Goal: Transaction & Acquisition: Book appointment/travel/reservation

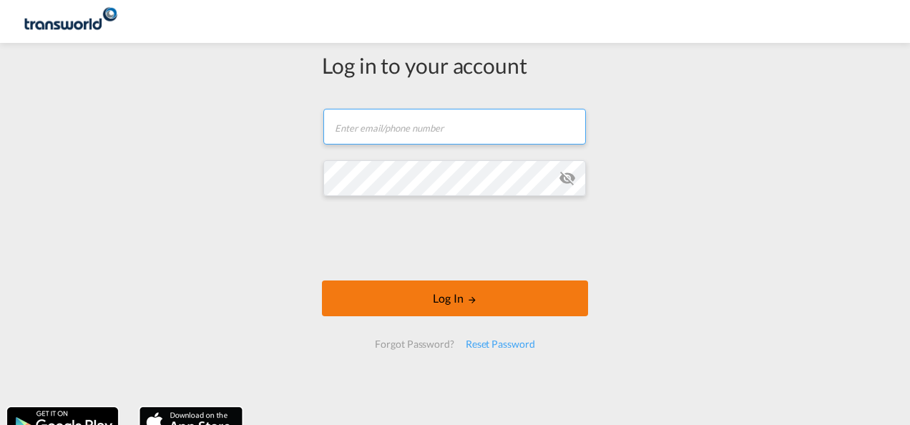
type input "[EMAIL_ADDRESS][PERSON_NAME][DOMAIN_NAME]"
click at [481, 301] on button "Log In" at bounding box center [455, 299] width 266 height 36
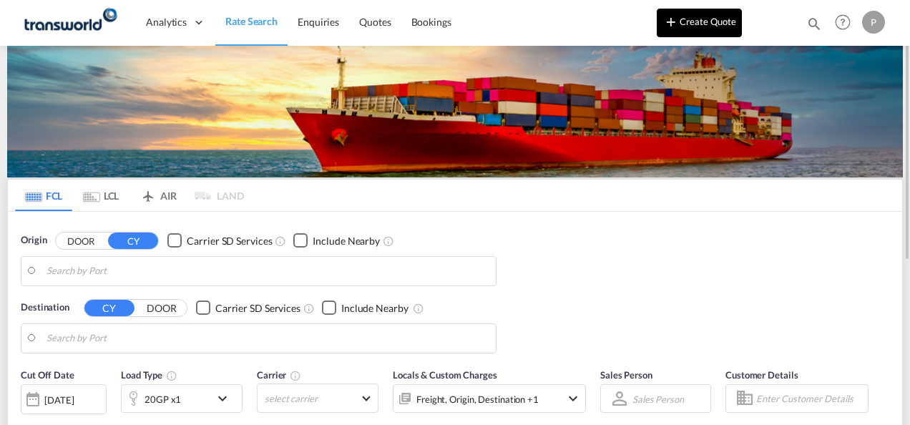
click at [697, 22] on button "Create Quote" at bounding box center [699, 23] width 85 height 29
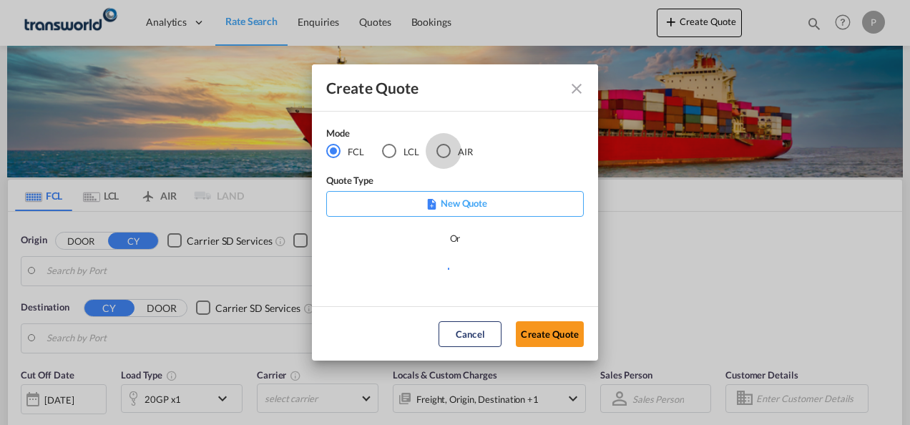
click at [442, 152] on div "AIR" at bounding box center [444, 151] width 14 height 14
click at [546, 339] on button "Create Quote" at bounding box center [550, 334] width 68 height 26
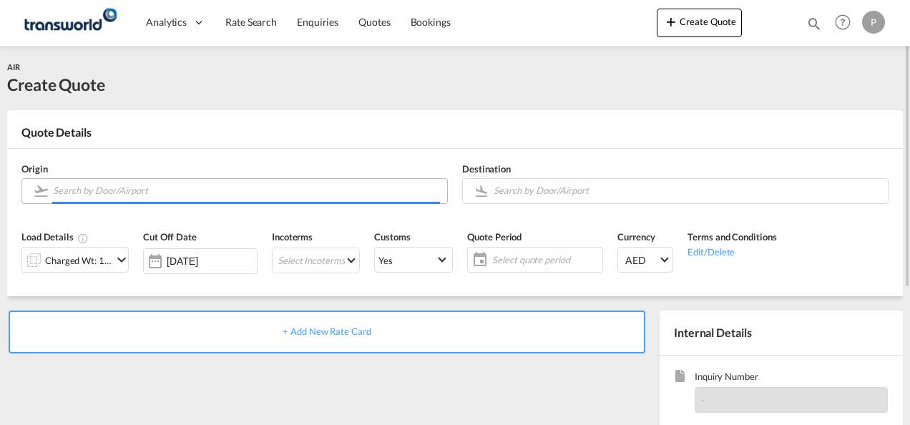
click at [197, 193] on input "Search by Door/Airport" at bounding box center [246, 190] width 387 height 25
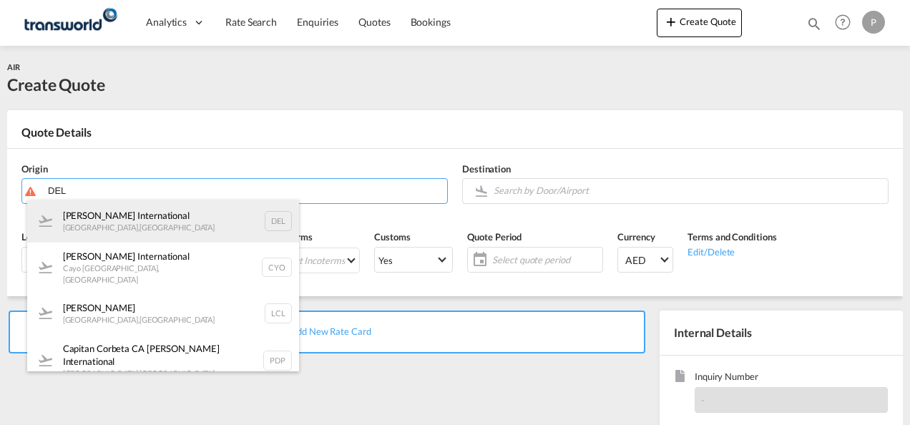
click at [144, 205] on div "[PERSON_NAME] International [GEOGRAPHIC_DATA] , [GEOGRAPHIC_DATA] DEL" at bounding box center [163, 221] width 272 height 43
type input "[PERSON_NAME] International, [GEOGRAPHIC_DATA], [GEOGRAPHIC_DATA]"
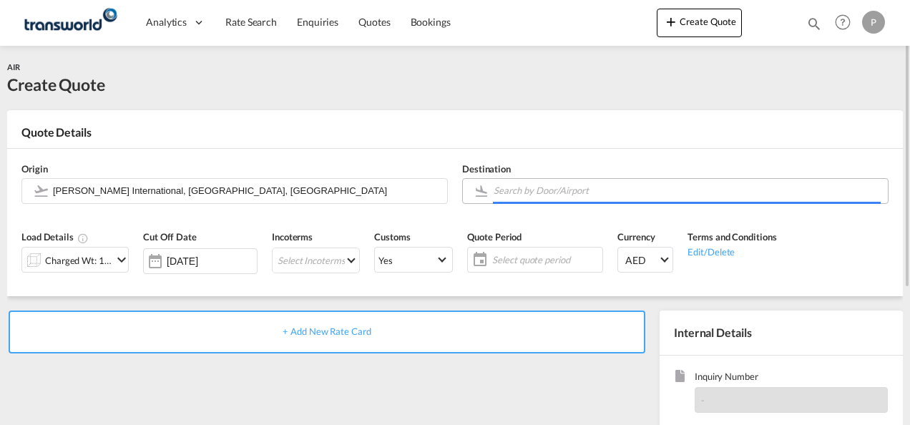
click at [569, 188] on input "Search by Door/Airport" at bounding box center [687, 190] width 387 height 25
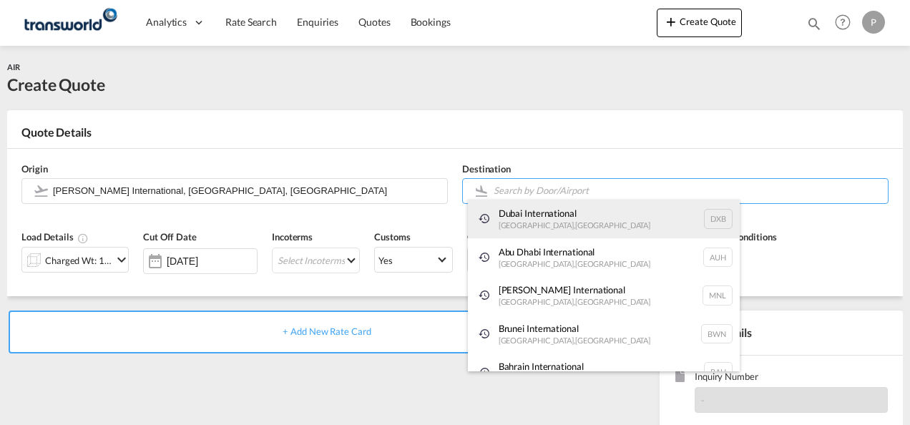
click at [549, 219] on div "Dubai International [GEOGRAPHIC_DATA] , [GEOGRAPHIC_DATA] DXB" at bounding box center [604, 219] width 272 height 39
type input "Dubai International, [GEOGRAPHIC_DATA], DXB"
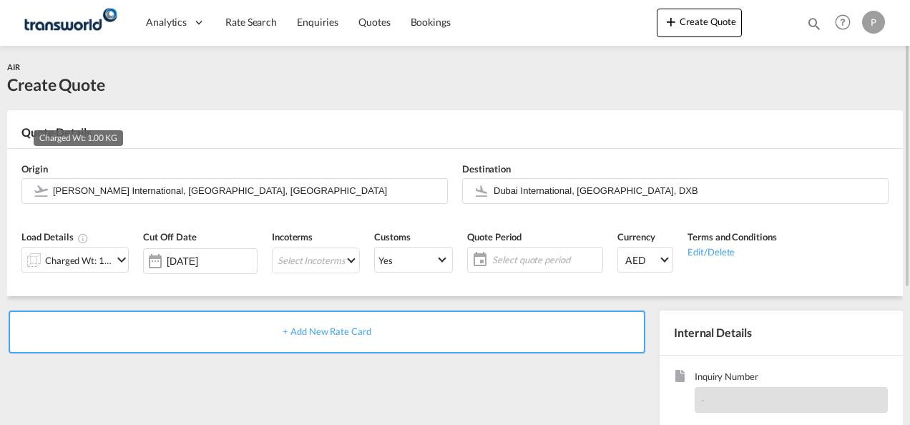
click at [83, 256] on div "Charged Wt: 1.00 KG" at bounding box center [78, 261] width 67 height 20
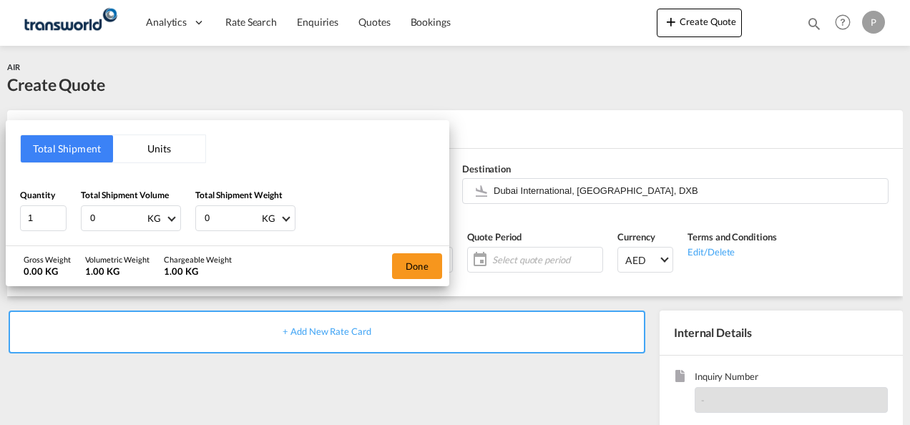
click at [122, 215] on input "0" at bounding box center [117, 218] width 57 height 24
type input "218"
click at [220, 219] on input "0" at bounding box center [231, 218] width 57 height 24
type input "85"
click at [423, 260] on button "Done" at bounding box center [417, 266] width 50 height 26
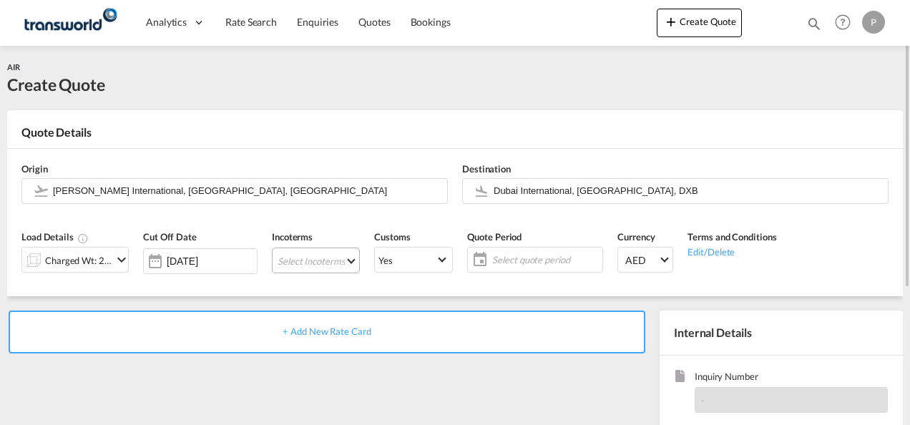
click at [308, 264] on md-select "Select Incoterms FAS - export Free Alongside Ship FCA - export Free Carrier CPT…" at bounding box center [316, 261] width 88 height 26
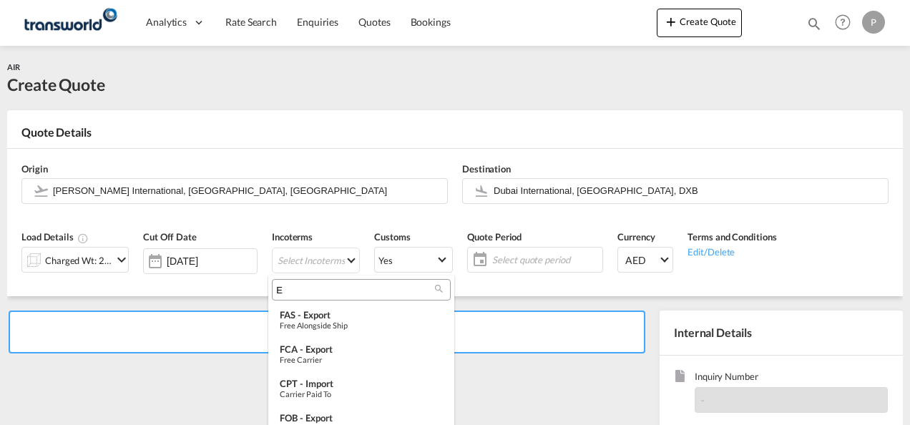
click at [304, 291] on input "E" at bounding box center [355, 289] width 159 height 13
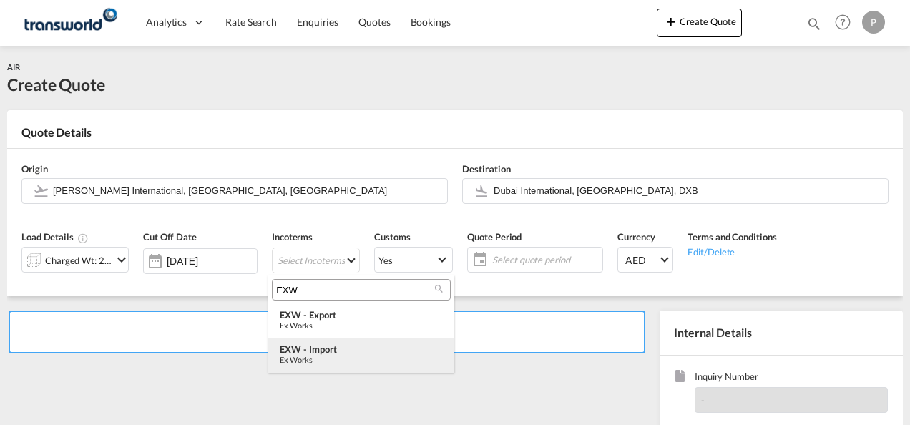
type input "EXW"
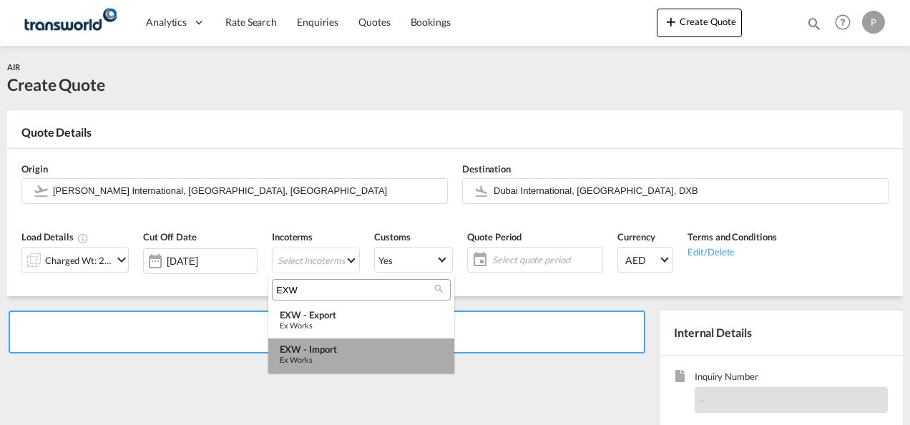
click at [319, 345] on div "EXW - import" at bounding box center [361, 349] width 163 height 11
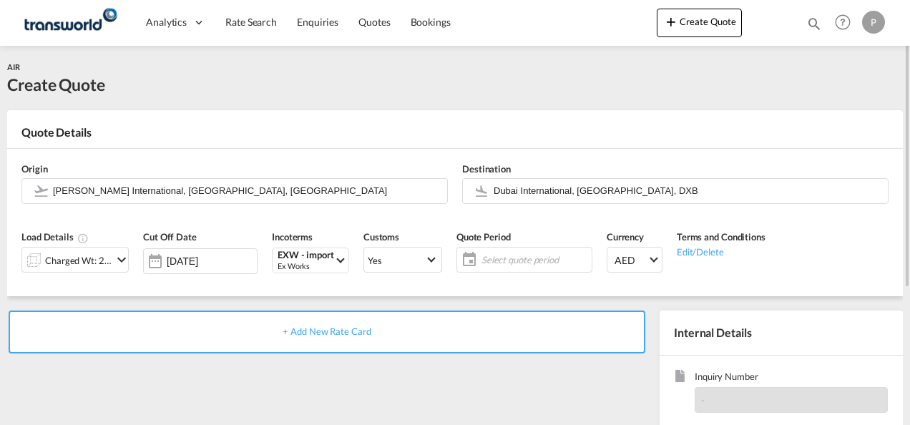
click at [510, 263] on span "Select quote period" at bounding box center [535, 259] width 107 height 13
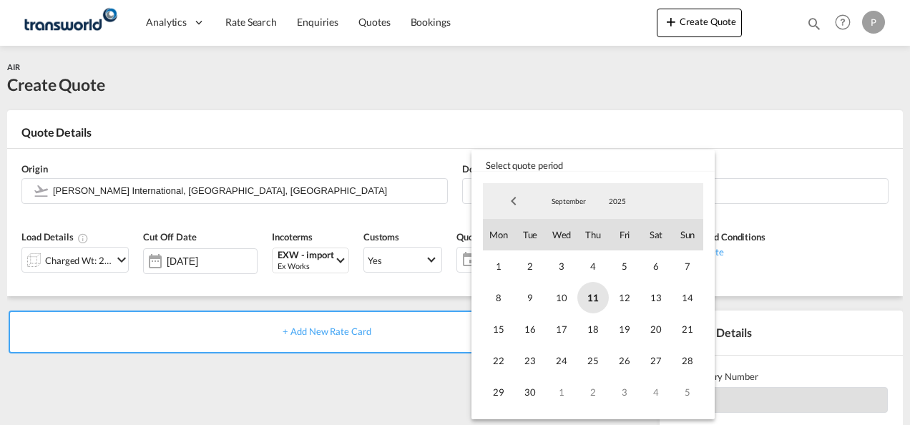
click at [588, 293] on span "11" at bounding box center [593, 297] width 31 height 31
click at [520, 386] on span "30" at bounding box center [530, 391] width 31 height 31
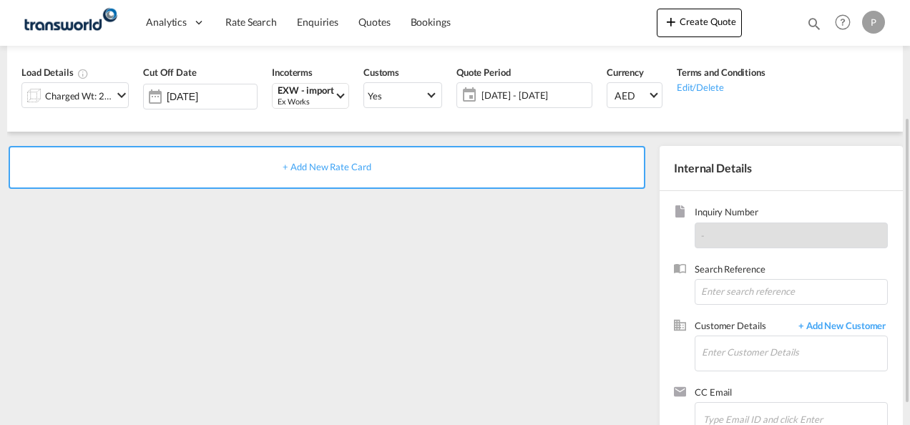
scroll to position [169, 0]
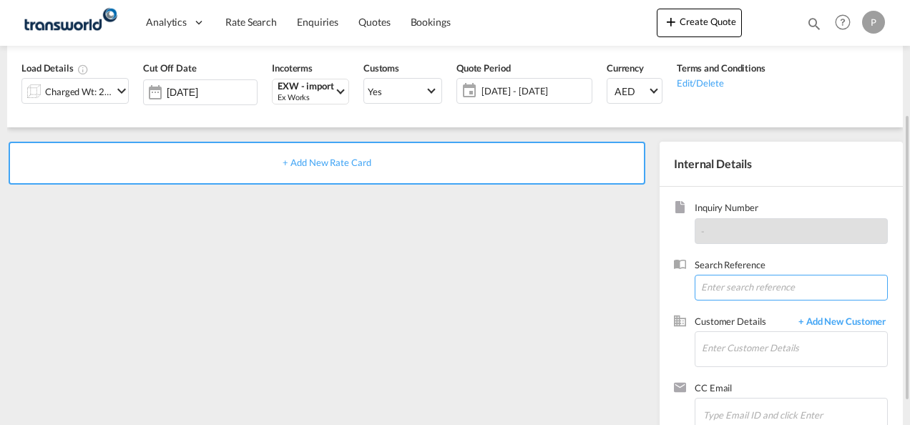
click at [741, 286] on input at bounding box center [791, 288] width 193 height 26
type input "TWG781"
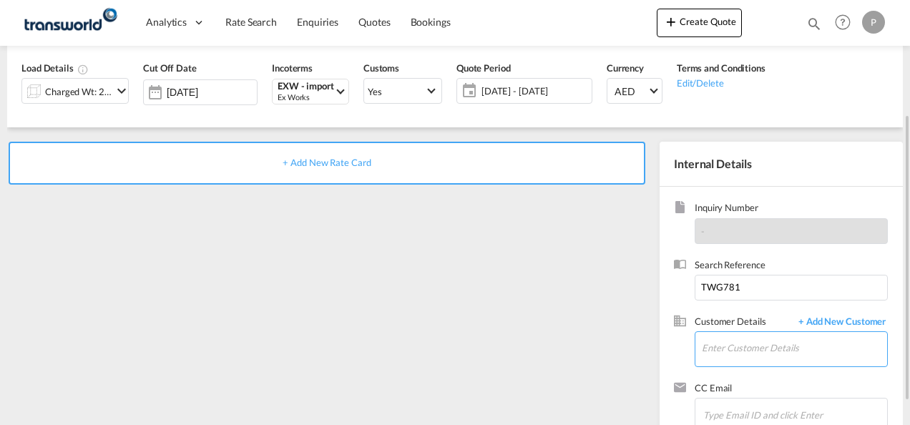
click at [729, 347] on input "Enter Customer Details" at bounding box center [794, 348] width 185 height 32
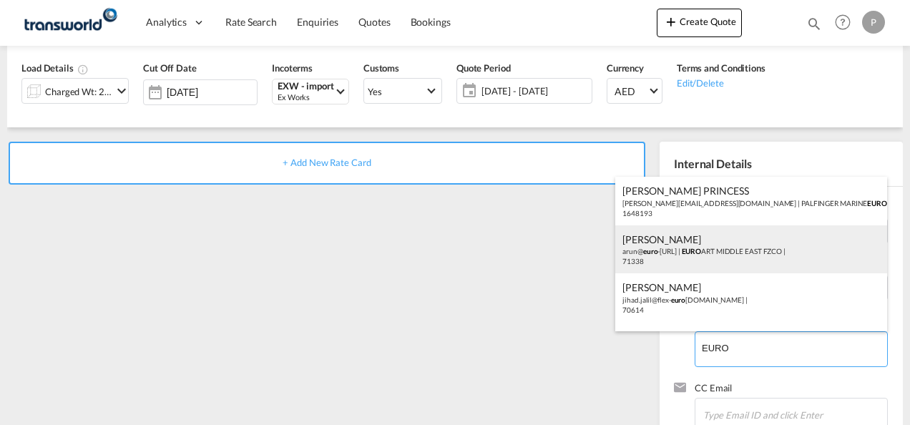
click at [704, 252] on div "[PERSON_NAME] [PERSON_NAME]@ euro -[URL] | EURO ART [GEOGRAPHIC_DATA] FZCO | 71…" at bounding box center [752, 249] width 272 height 49
type input "EUROART MIDDLE EAST FZCO, [PERSON_NAME], [PERSON_NAME][EMAIL_ADDRESS][DOMAIN_NA…"
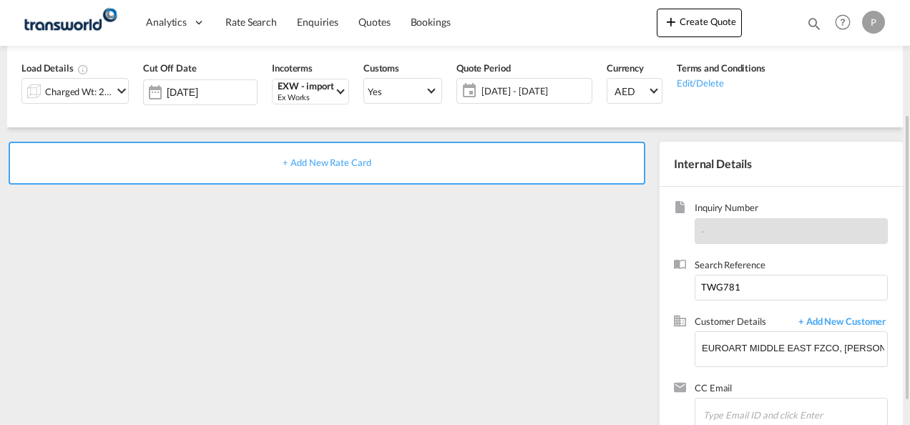
click at [324, 162] on span "+ Add New Rate Card" at bounding box center [327, 162] width 88 height 11
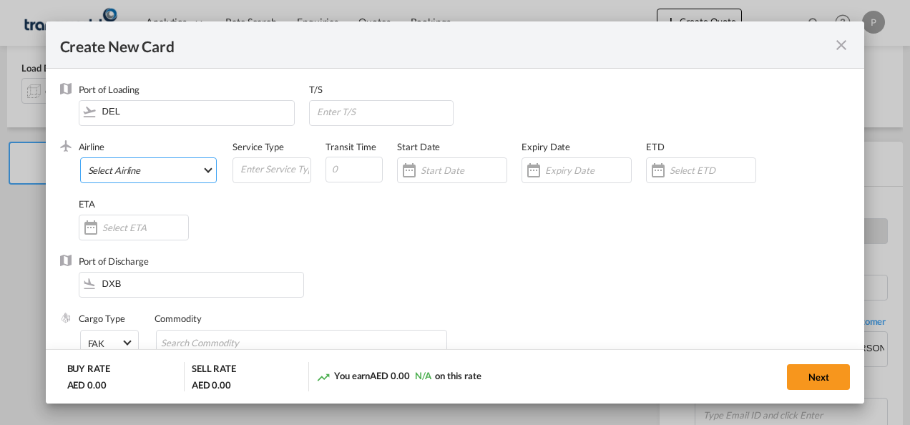
click at [162, 167] on md-select "Select Airline AIR EXPRESS S.A. (1166- / -) CMA CGM Air Cargo (1140-2C / -) DDW…" at bounding box center [148, 170] width 137 height 26
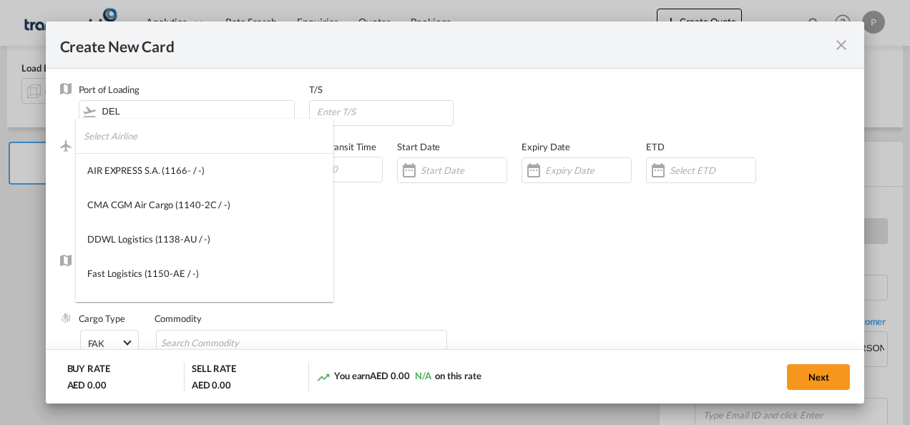
click at [172, 142] on input "search" at bounding box center [209, 136] width 250 height 34
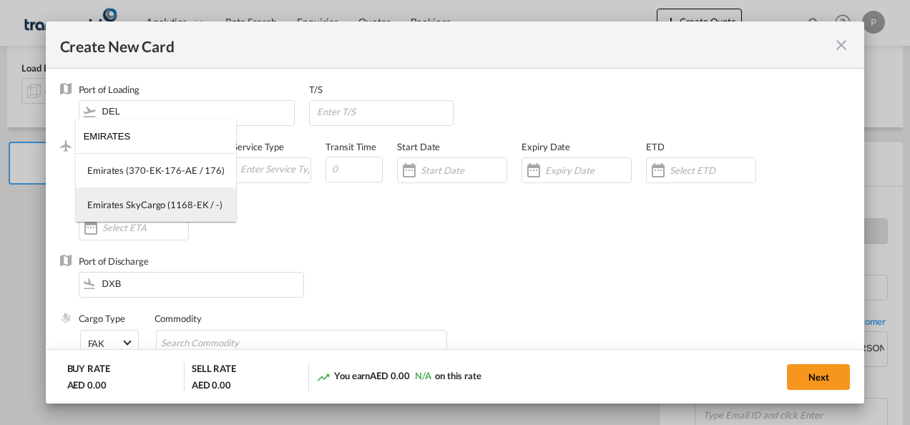
type input "EMIRATES"
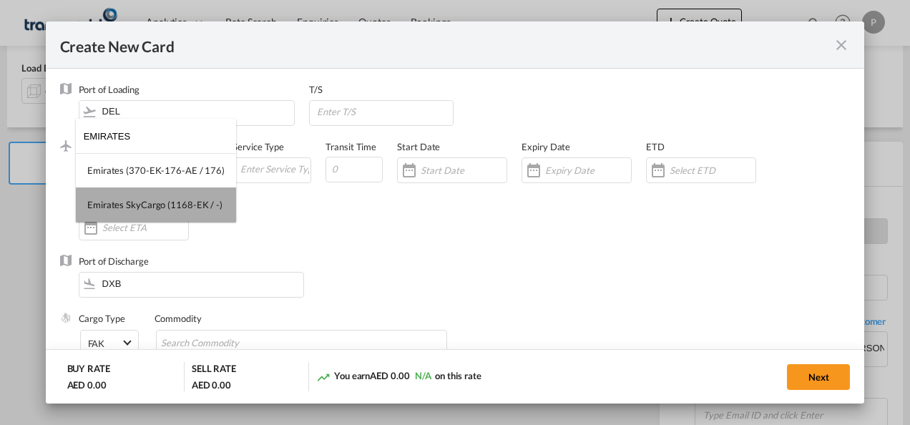
click at [175, 193] on md-option "Emirates SkyCargo (1168-EK / -)" at bounding box center [156, 205] width 160 height 34
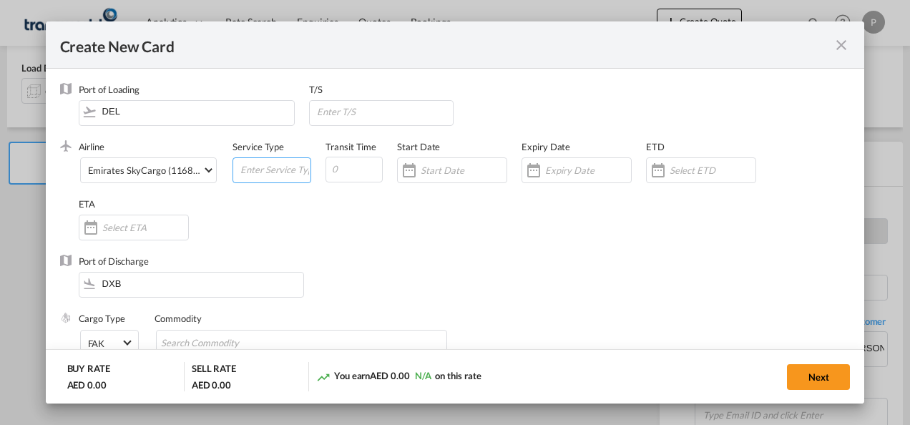
click at [256, 177] on input "Create New CardPort ..." at bounding box center [275, 168] width 72 height 21
type input "EXW IMPORT"
click at [578, 161] on div "Create New CardPort ..." at bounding box center [577, 170] width 110 height 26
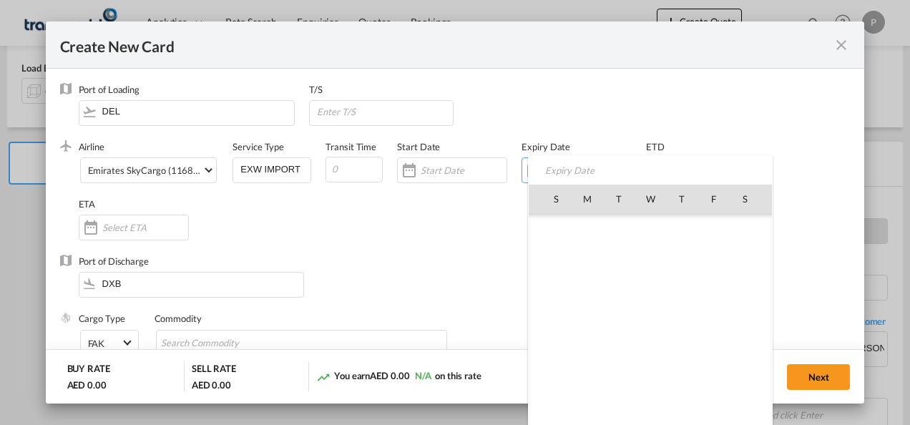
scroll to position [331533, 0]
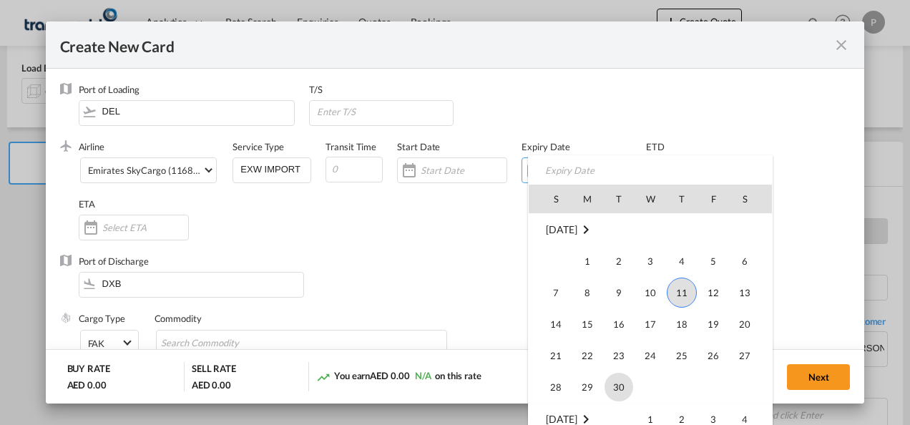
click at [618, 382] on span "30" at bounding box center [619, 387] width 29 height 29
type input "[DATE]"
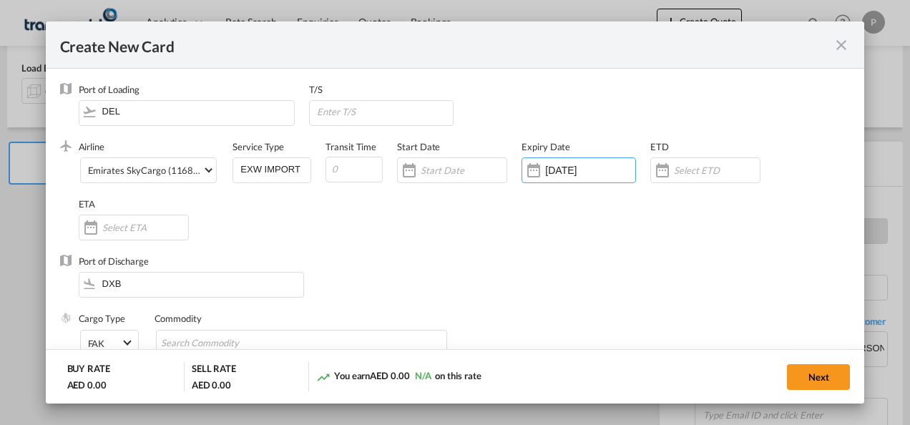
scroll to position [96, 0]
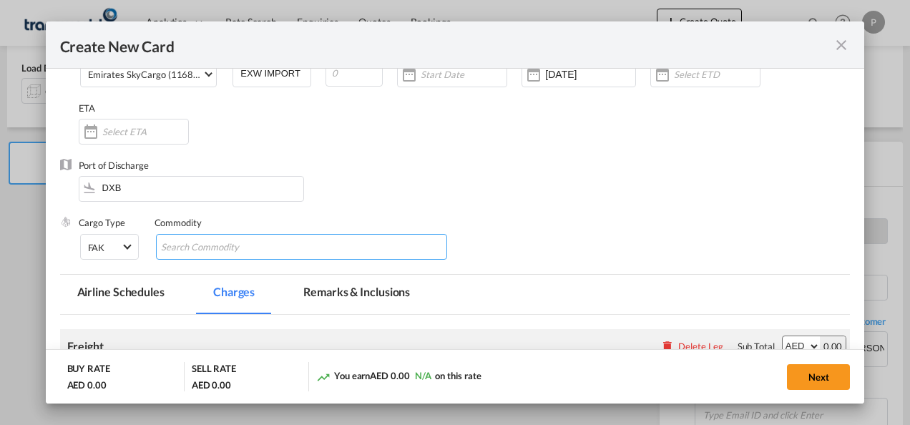
click at [288, 248] on md-chips-wrap "Chips container with autocompletion. Enter the text area, type text to search, …" at bounding box center [302, 247] width 292 height 26
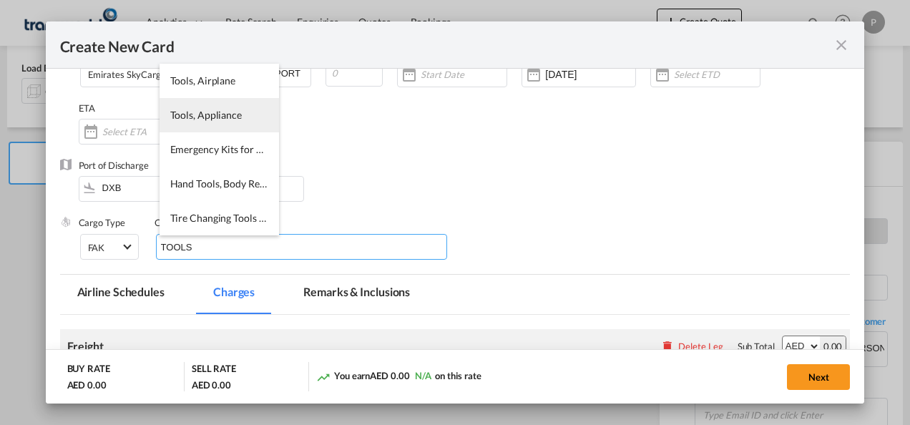
type input "TOOLS"
click at [212, 119] on span "Tools, Appliance" at bounding box center [206, 115] width 72 height 12
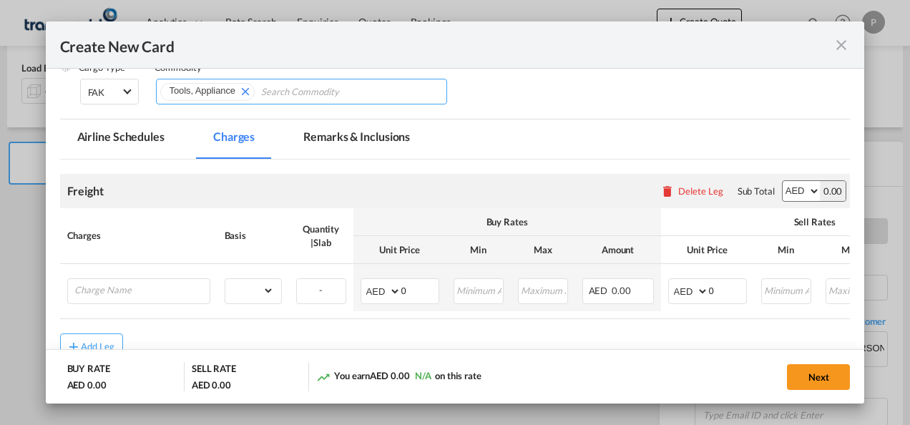
scroll to position [259, 0]
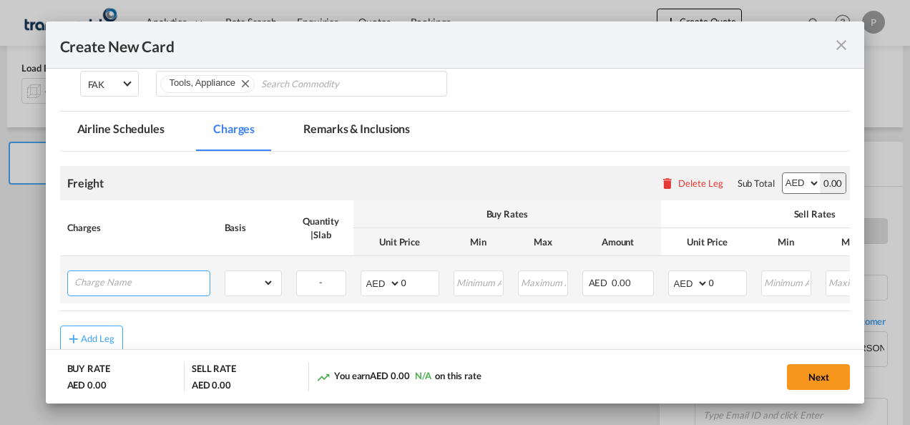
click at [160, 276] on input "Charge Name" at bounding box center [141, 281] width 135 height 21
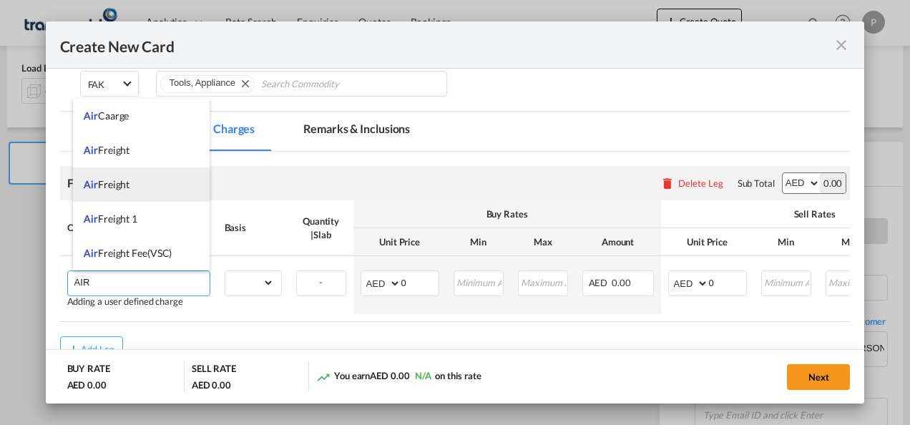
click at [127, 195] on li "Air Freight" at bounding box center [141, 184] width 137 height 34
type input "Air Freight"
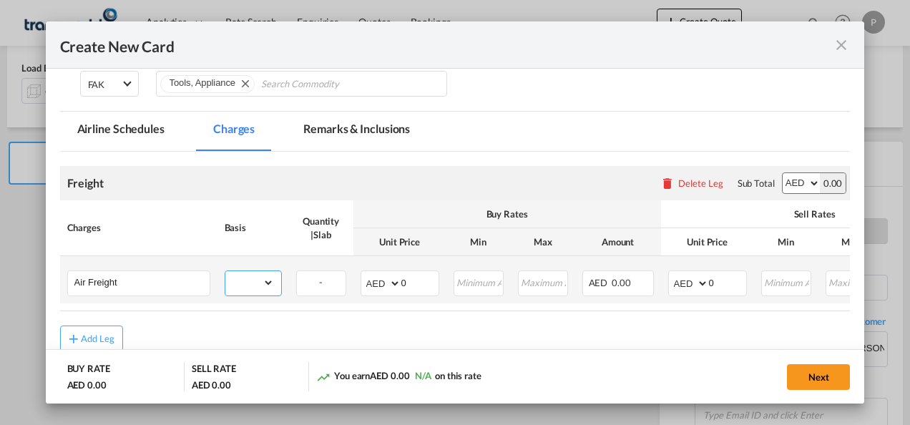
click at [258, 283] on select "gross_weight volumetric_weight per_shipment per_bl per_km % on air freight per_…" at bounding box center [249, 282] width 49 height 23
select select "per_shipment"
click at [225, 271] on select "gross_weight volumetric_weight per_shipment per_bl per_km % on air freight per_…" at bounding box center [249, 282] width 49 height 23
click at [420, 281] on input "0" at bounding box center [420, 281] width 37 height 21
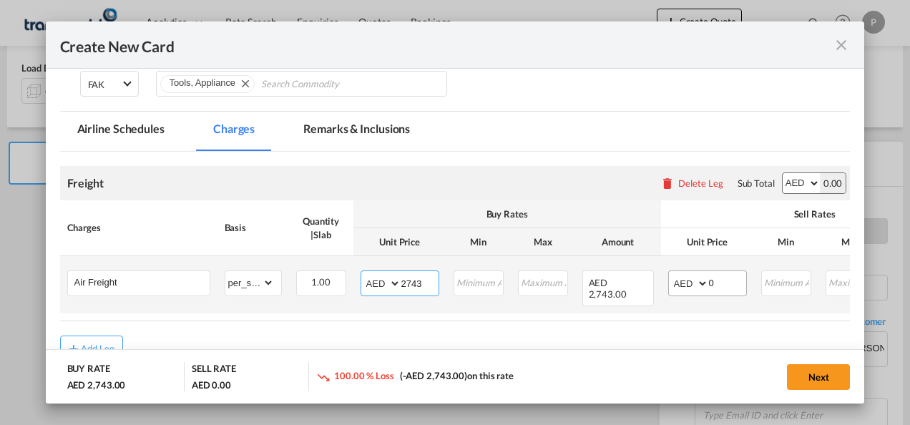
type input "2743"
click at [719, 285] on input "0" at bounding box center [727, 281] width 37 height 21
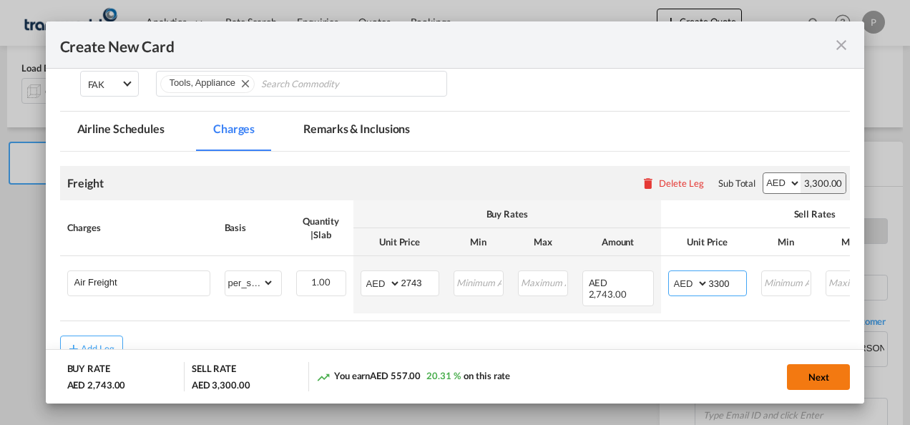
type input "3300"
click at [822, 372] on button "Next" at bounding box center [818, 377] width 63 height 26
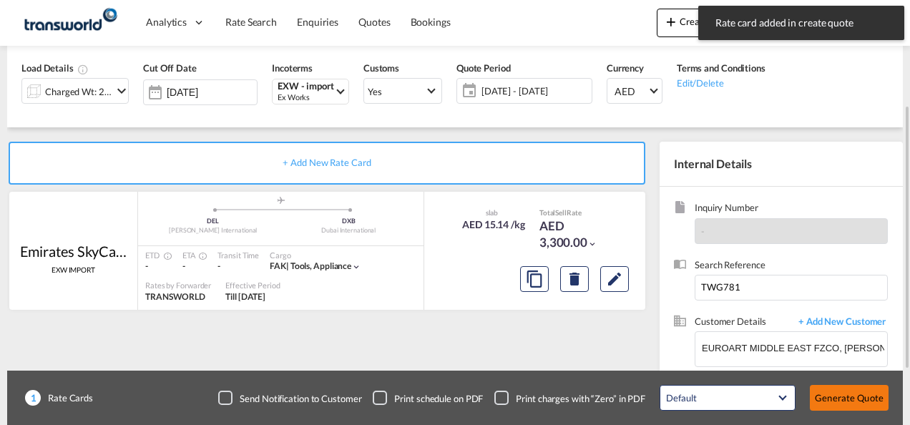
click at [854, 400] on button "Generate Quote" at bounding box center [849, 398] width 79 height 26
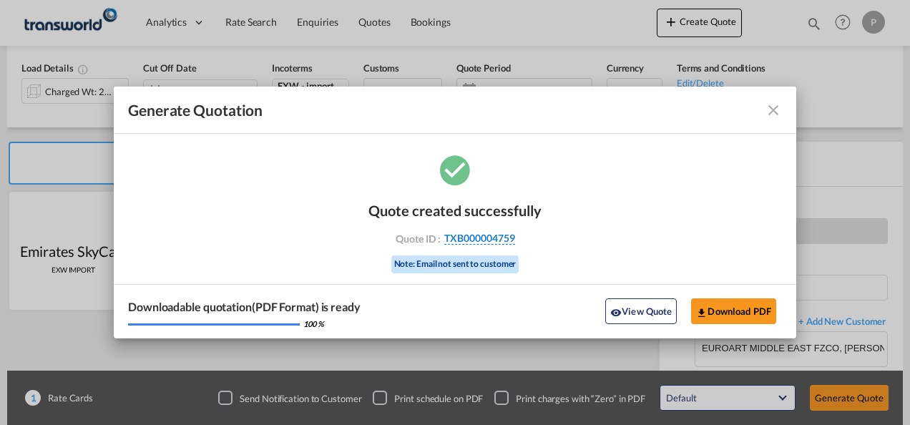
click at [504, 238] on span "TXB000004759" at bounding box center [479, 238] width 71 height 13
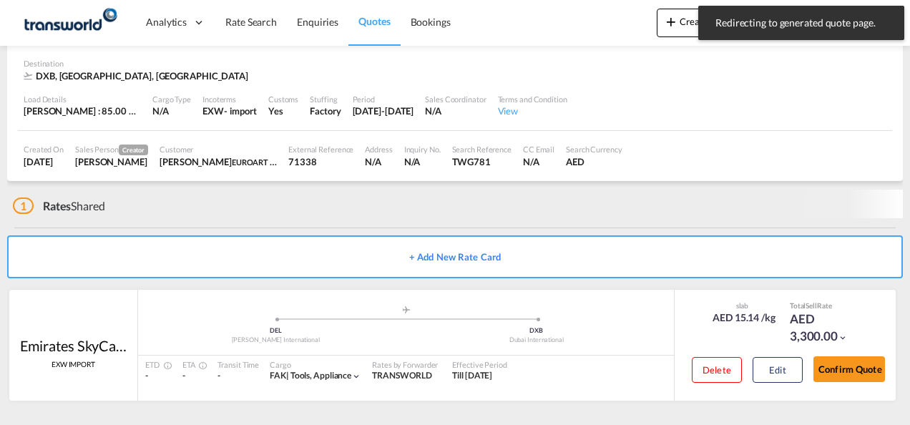
scroll to position [87, 0]
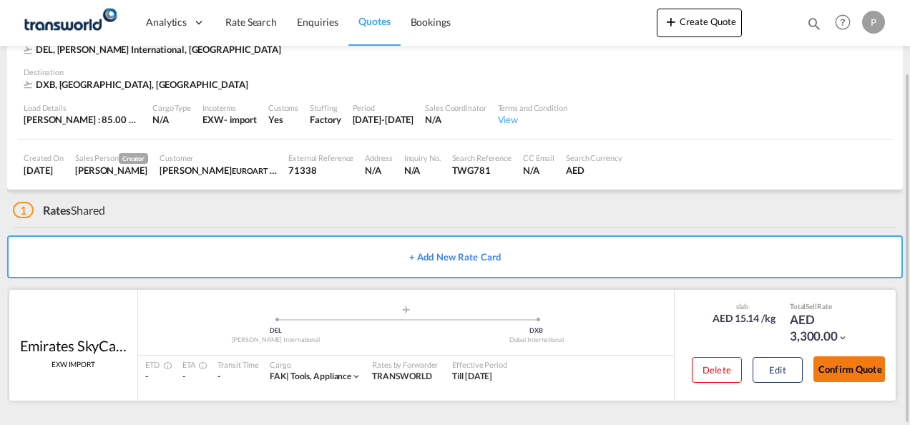
click at [850, 361] on button "Confirm Quote" at bounding box center [850, 369] width 72 height 26
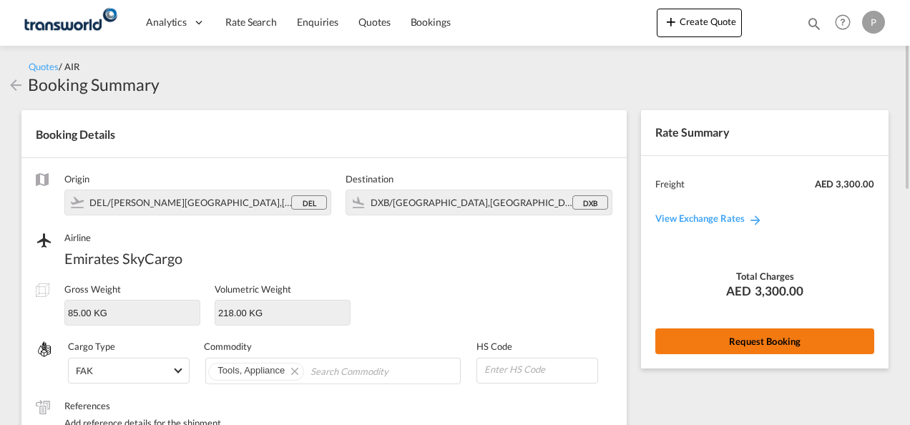
click at [755, 342] on button "Request Booking" at bounding box center [765, 342] width 219 height 26
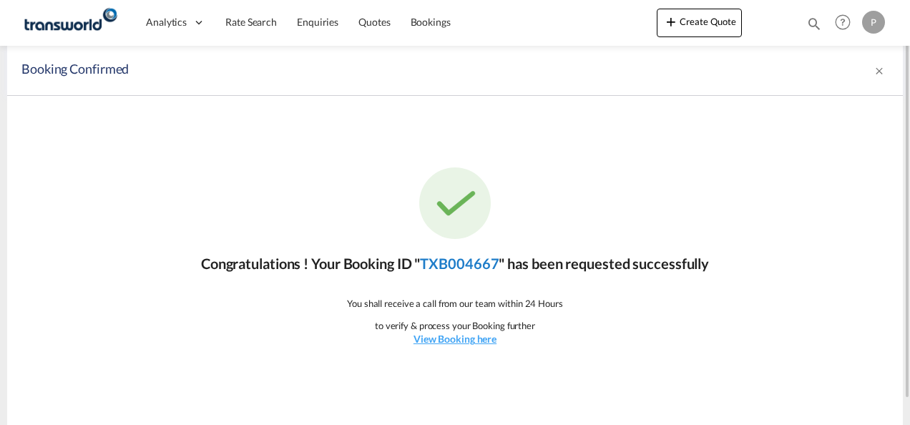
click at [466, 263] on link "TXB004667" at bounding box center [459, 263] width 79 height 17
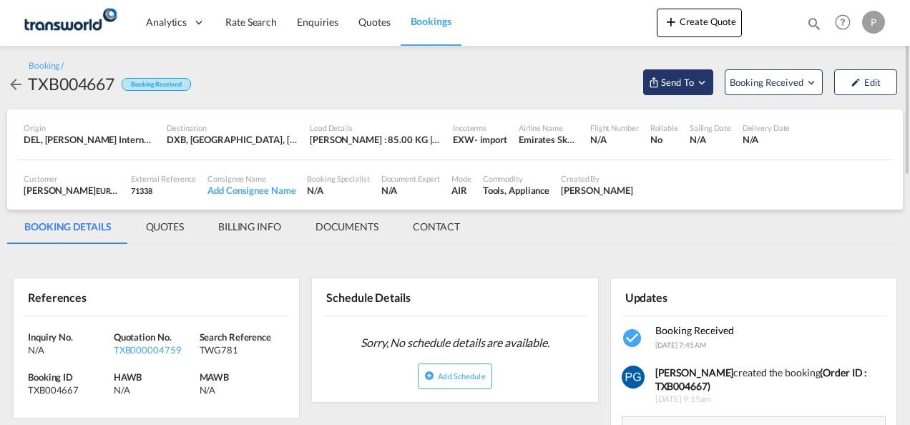
click at [699, 90] on button "Send To" at bounding box center [678, 82] width 70 height 26
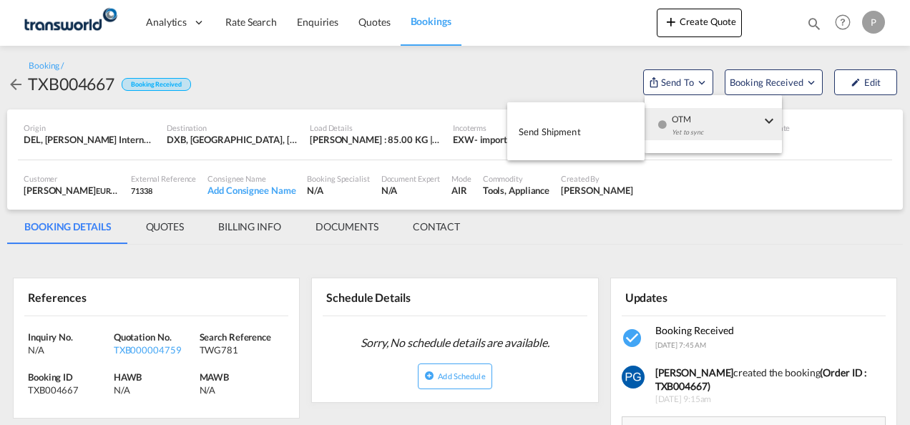
click at [624, 125] on button "Send Shipment" at bounding box center [575, 131] width 137 height 32
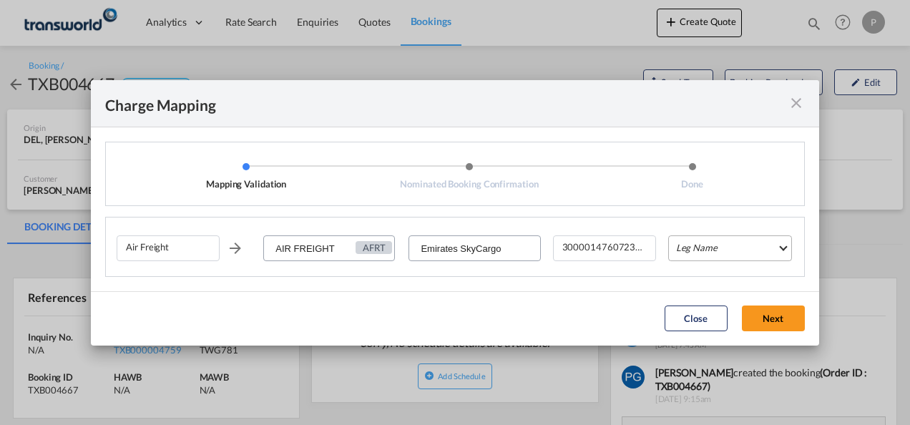
click at [716, 246] on md-select "Leg Name HANDLING ORIGIN HANDLING DESTINATION OTHERS TL PICK UP CUSTOMS ORIGIN …" at bounding box center [730, 248] width 124 height 26
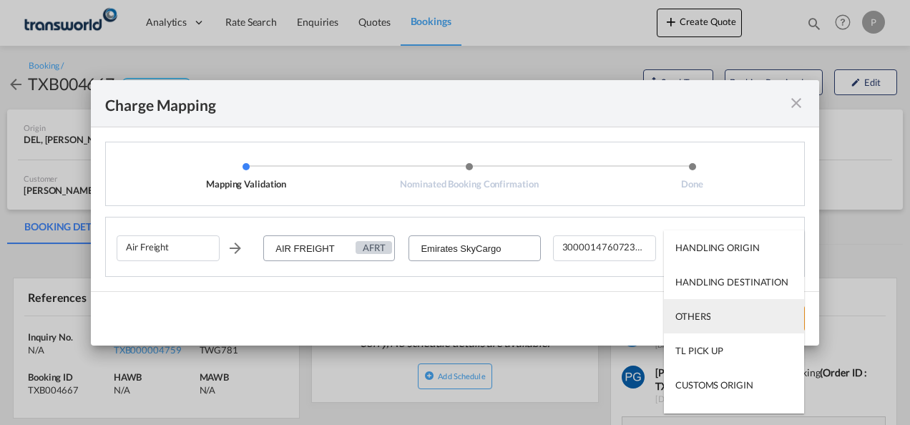
scroll to position [92, 0]
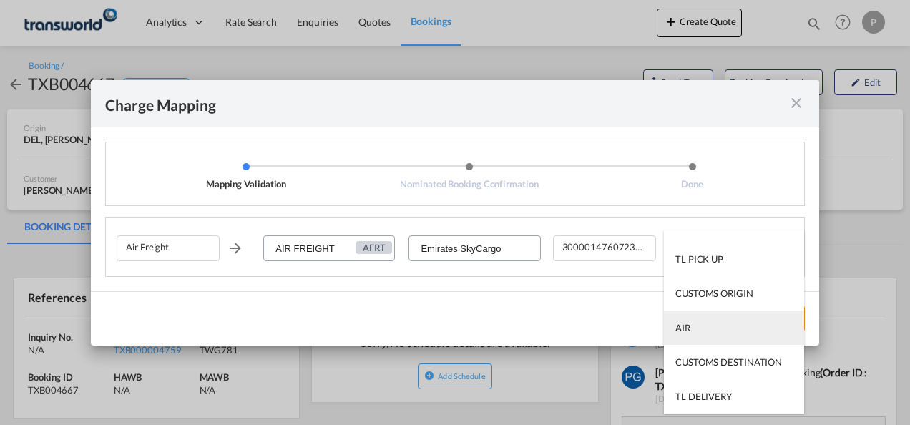
click at [710, 324] on md-option "AIR" at bounding box center [734, 328] width 140 height 34
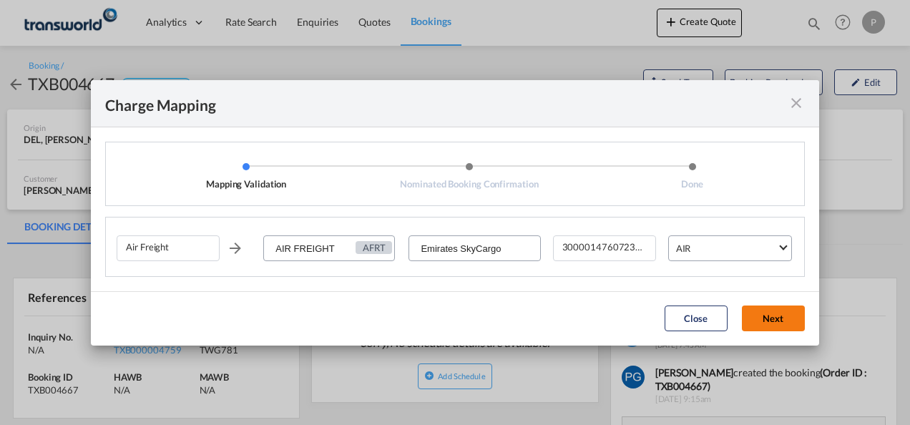
click at [767, 321] on button "Next" at bounding box center [773, 319] width 63 height 26
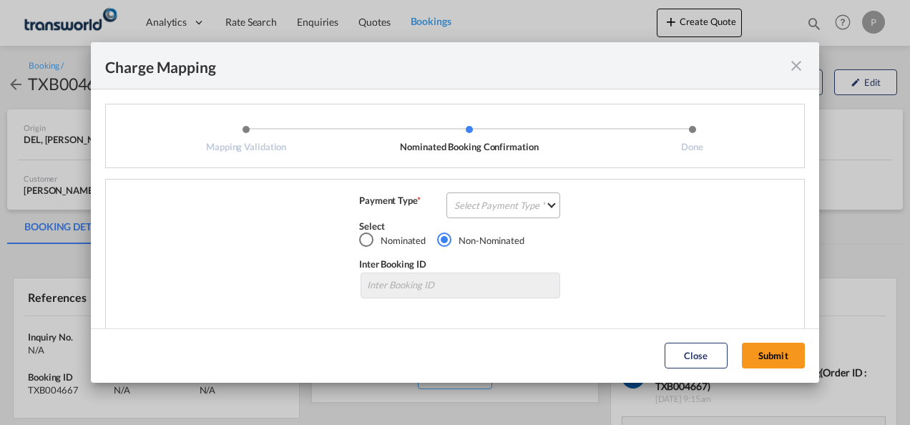
click at [527, 210] on md-select "Select Payment Type COLLECT PREPAID" at bounding box center [504, 206] width 114 height 26
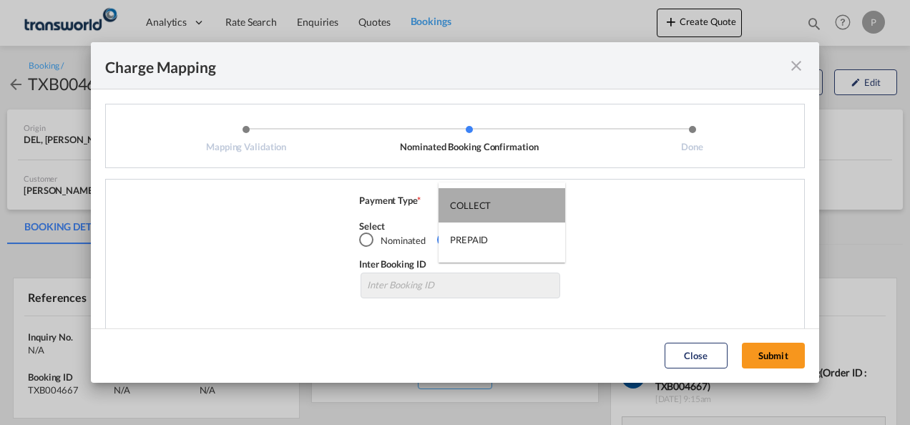
click at [527, 210] on md-option "COLLECT" at bounding box center [502, 205] width 127 height 34
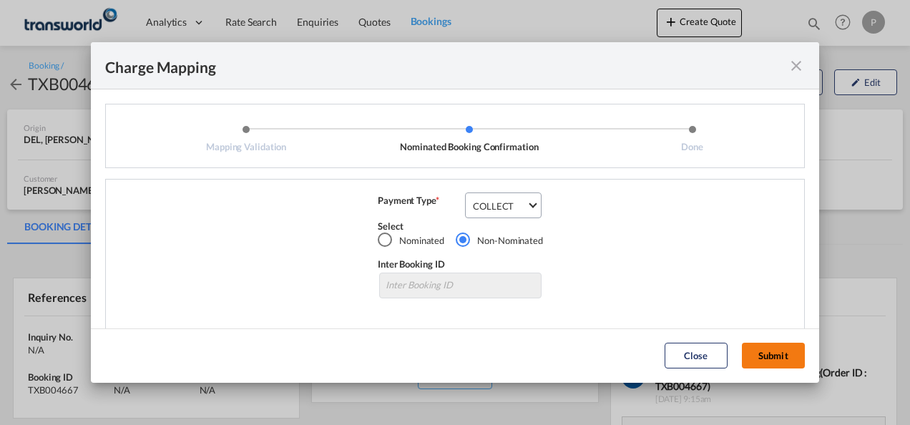
click at [779, 351] on button "Submit" at bounding box center [773, 356] width 63 height 26
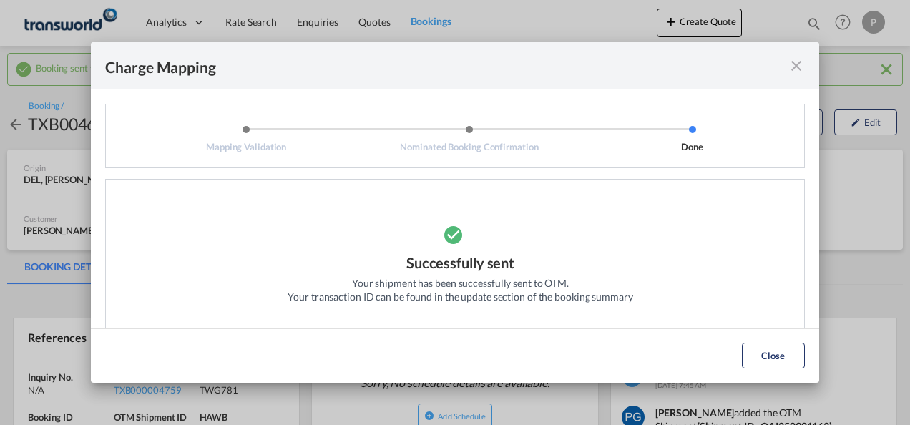
click at [801, 66] on md-icon "icon-close fg-AAA8AD cursor" at bounding box center [796, 65] width 17 height 17
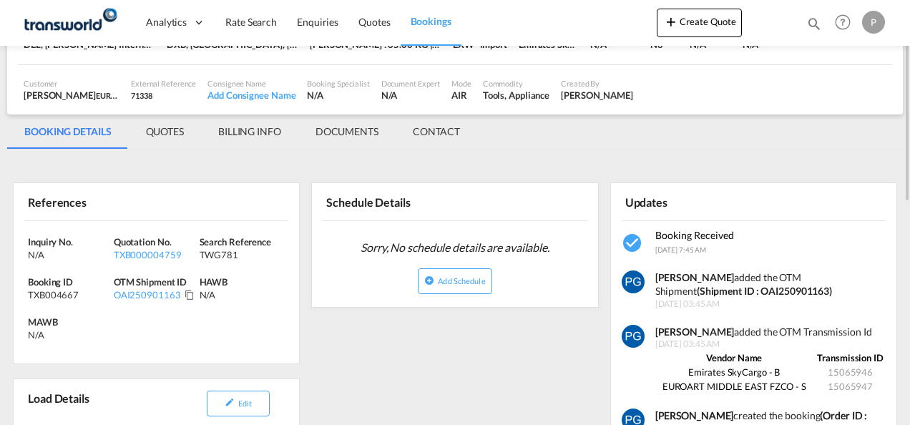
scroll to position [136, 0]
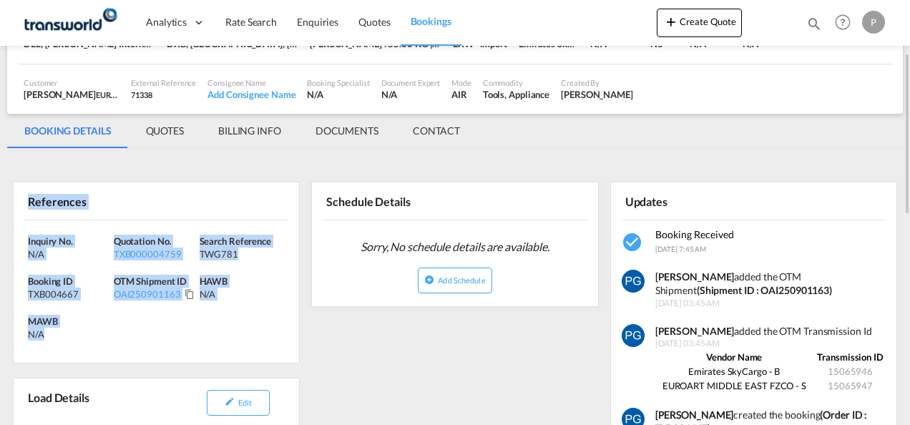
drag, startPoint x: 26, startPoint y: 194, endPoint x: 68, endPoint y: 336, distance: 148.6
click at [68, 336] on div "References Inquiry No. N/A Quotation No. TXB000004759 Search Reference TWG781 B…" at bounding box center [156, 273] width 287 height 182
copy div "References Inquiry No. N/A Quotation No. TXB000004759 Search Reference TWG781 B…"
click at [690, 26] on button "Create Quote" at bounding box center [699, 23] width 85 height 29
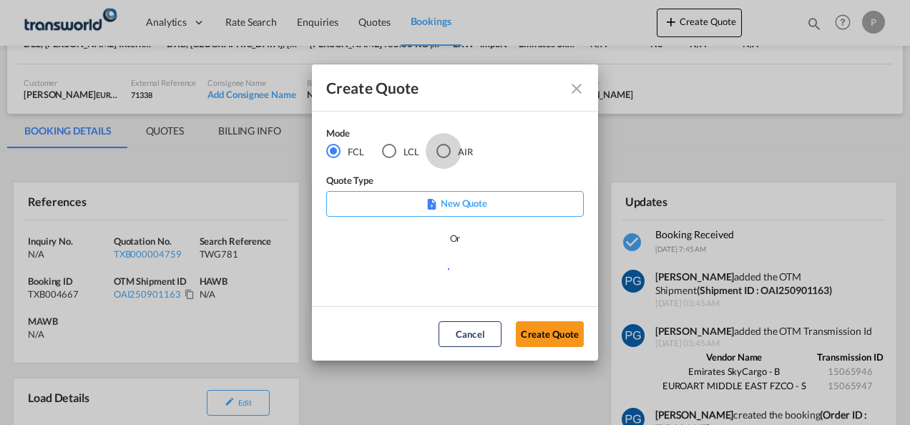
click at [442, 151] on div "AIR" at bounding box center [444, 151] width 14 height 14
click at [551, 334] on button "Create Quote" at bounding box center [550, 334] width 68 height 26
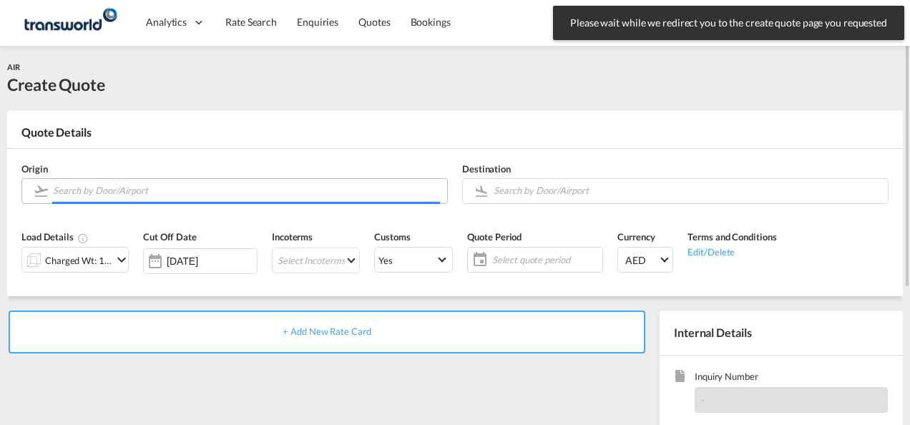
click at [172, 191] on input "Search by Door/Airport" at bounding box center [246, 190] width 387 height 25
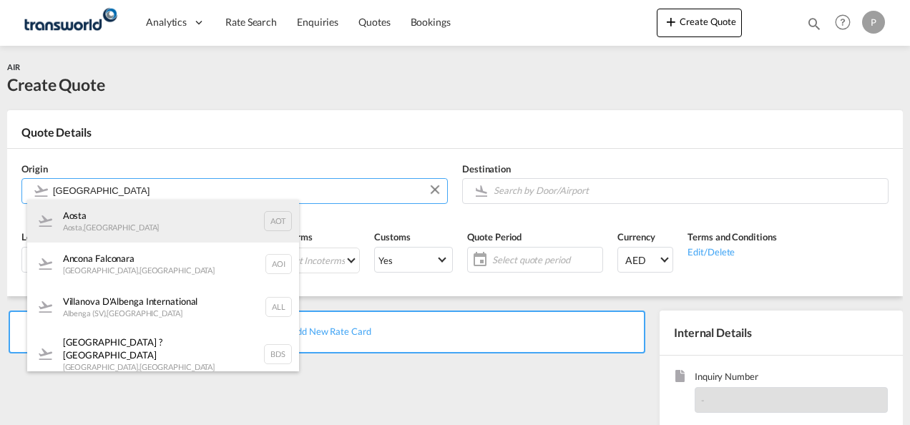
click at [193, 221] on div "Aosta Aosta , [GEOGRAPHIC_DATA] AOT" at bounding box center [163, 221] width 272 height 43
type input "Aosta, [GEOGRAPHIC_DATA], AOT"
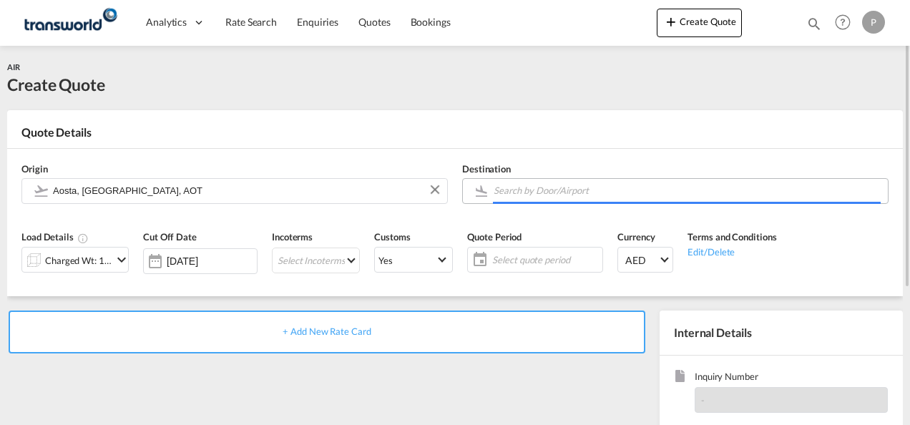
click at [581, 193] on input "Search by Door/Airport" at bounding box center [687, 190] width 387 height 25
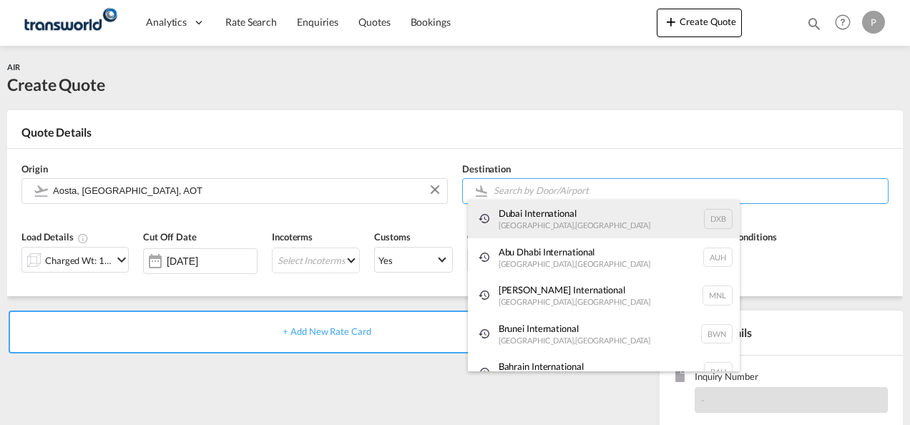
click at [568, 222] on div "Dubai International [GEOGRAPHIC_DATA] , [GEOGRAPHIC_DATA] DXB" at bounding box center [604, 219] width 272 height 39
type input "Dubai International, [GEOGRAPHIC_DATA], DXB"
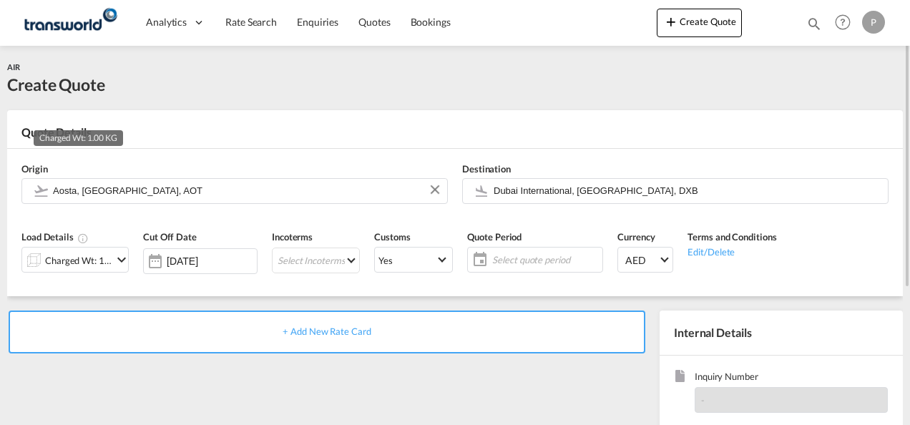
click at [91, 259] on div "Charged Wt: 1.00 KG" at bounding box center [78, 261] width 67 height 20
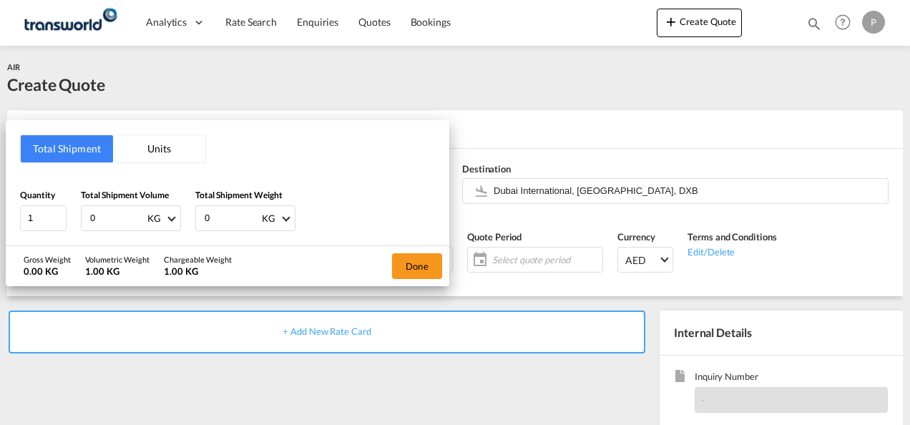
click at [112, 218] on input "0" at bounding box center [117, 218] width 57 height 24
type input "284"
click at [225, 213] on input "0" at bounding box center [231, 218] width 57 height 24
type input "147"
click at [422, 268] on button "Done" at bounding box center [417, 266] width 50 height 26
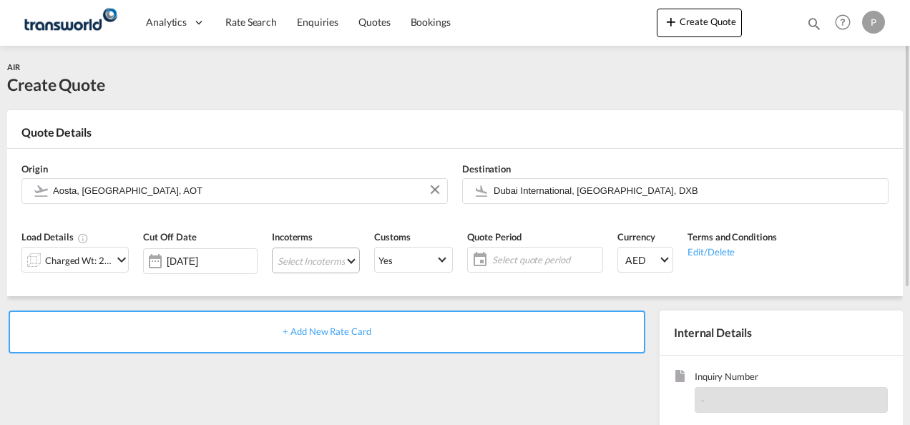
click at [296, 248] on md-select "Select Incoterms FAS - export Free Alongside Ship FCA - export Free Carrier CPT…" at bounding box center [316, 261] width 88 height 26
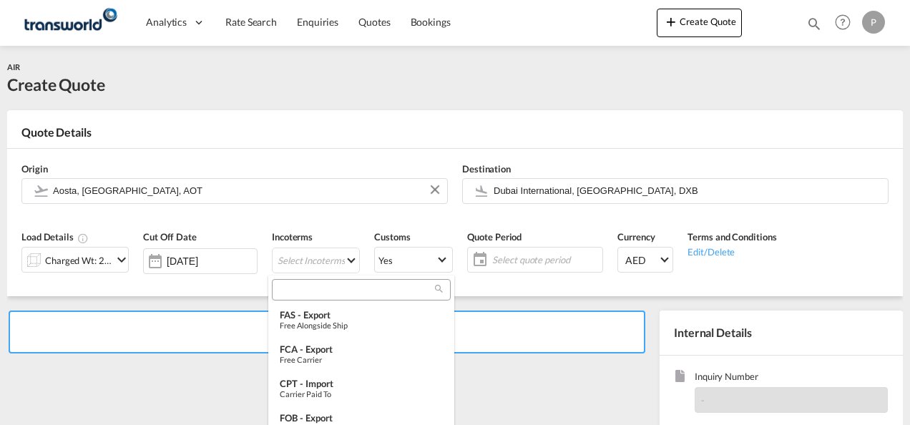
click at [301, 287] on input "search" at bounding box center [355, 289] width 159 height 13
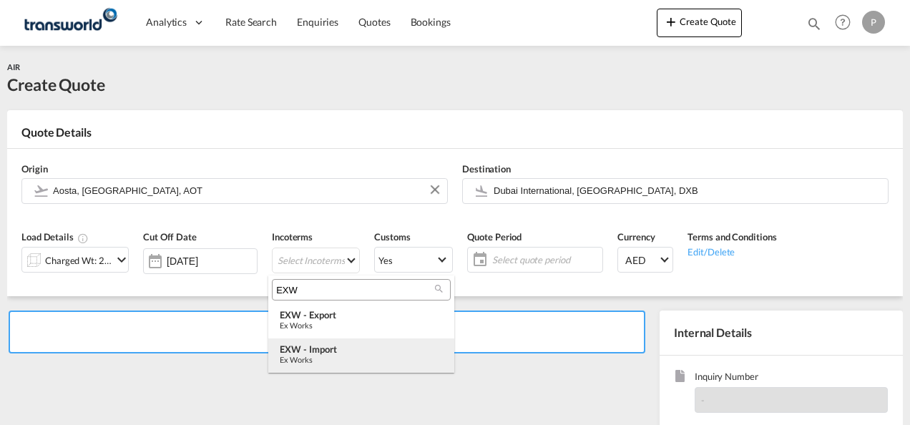
type input "EXW"
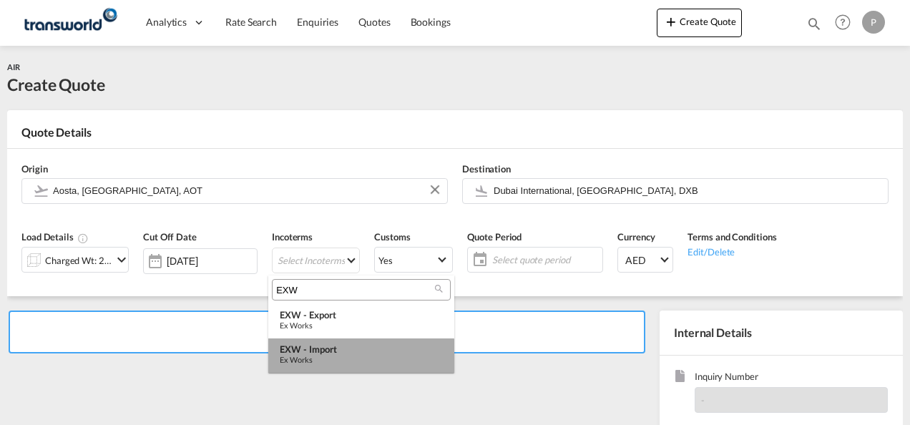
click at [326, 361] on div "Ex Works" at bounding box center [361, 359] width 163 height 9
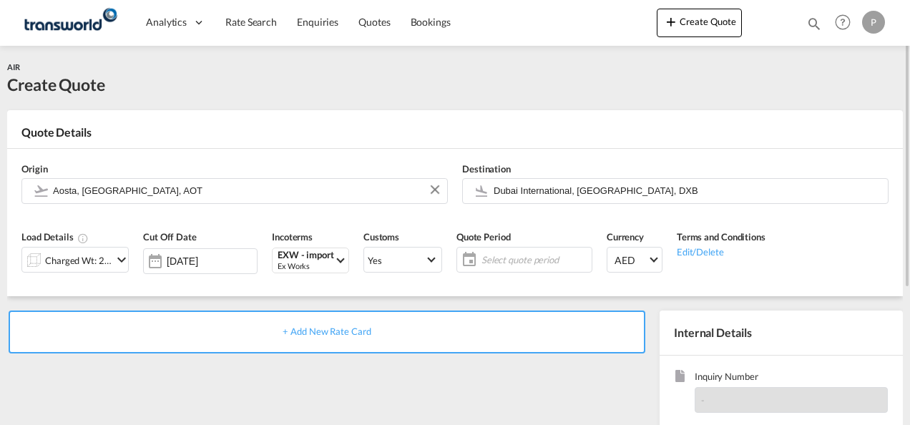
click at [515, 262] on span "Select quote period" at bounding box center [535, 259] width 107 height 13
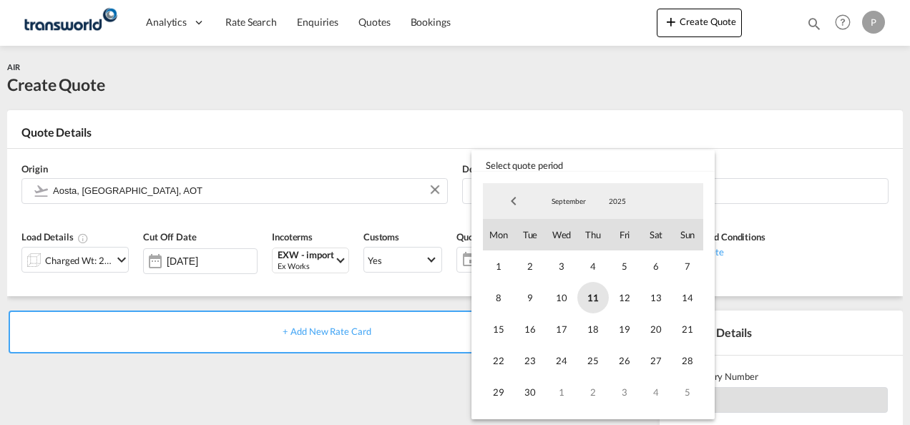
click at [588, 295] on span "11" at bounding box center [593, 297] width 31 height 31
click at [530, 391] on span "30" at bounding box center [530, 391] width 31 height 31
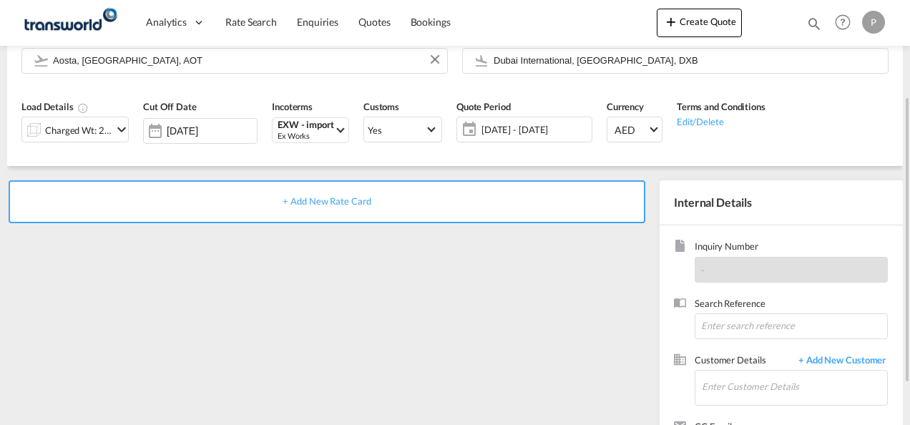
scroll to position [136, 0]
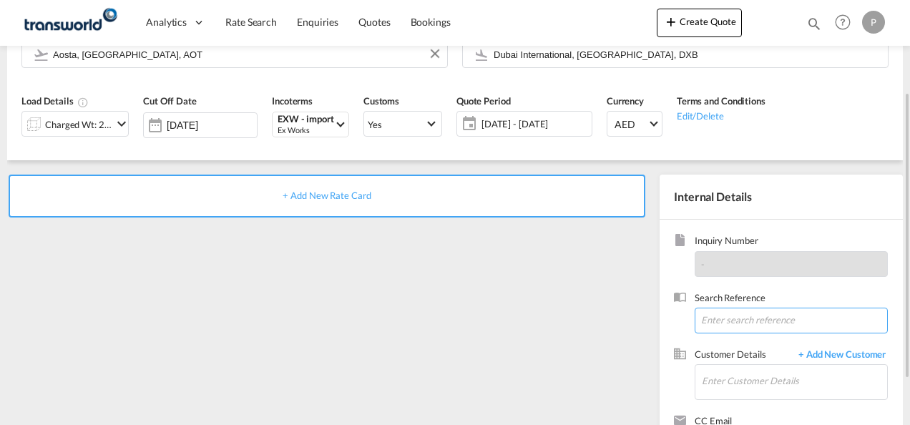
click at [740, 322] on input at bounding box center [791, 321] width 193 height 26
type input "TWG808"
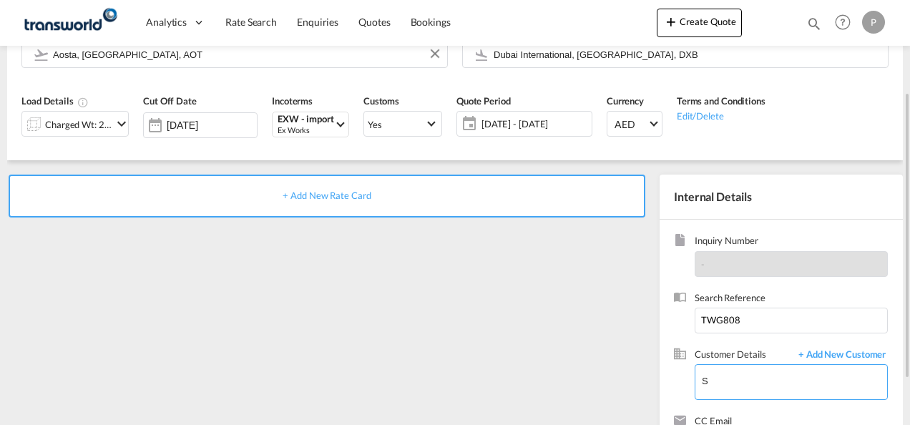
click at [729, 381] on input "S" at bounding box center [794, 381] width 185 height 32
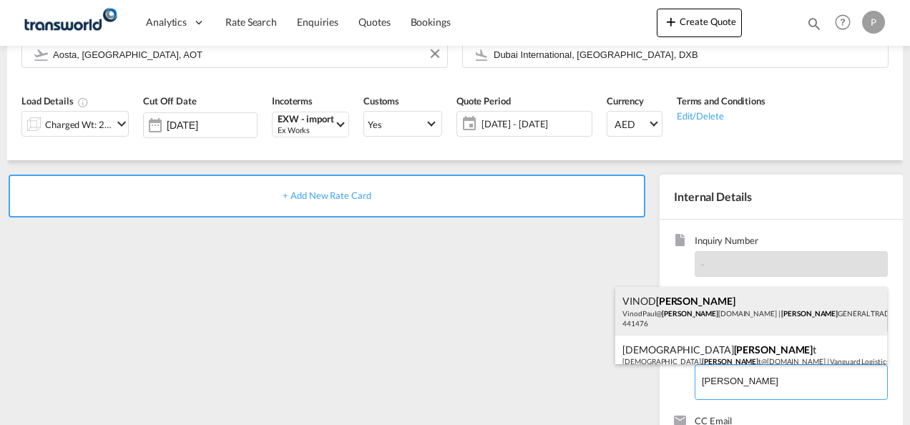
click at [714, 303] on div "[PERSON_NAME] [PERSON_NAME] VinodPaul@ [PERSON_NAME] [DOMAIN_NAME] | [PERSON_NA…" at bounding box center [752, 311] width 272 height 49
type input "[PERSON_NAME] GENERAL TRADING LLC, [PERSON_NAME] [PERSON_NAME], [EMAIL_ADDRESS]…"
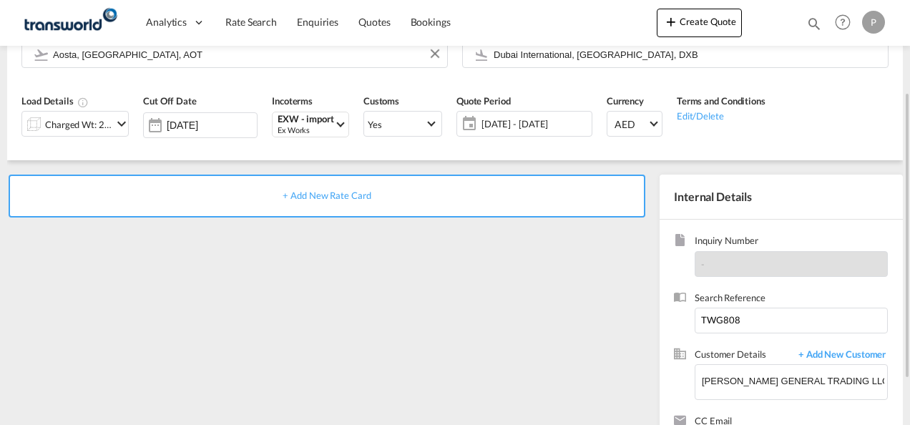
click at [346, 194] on span "+ Add New Rate Card" at bounding box center [327, 195] width 88 height 11
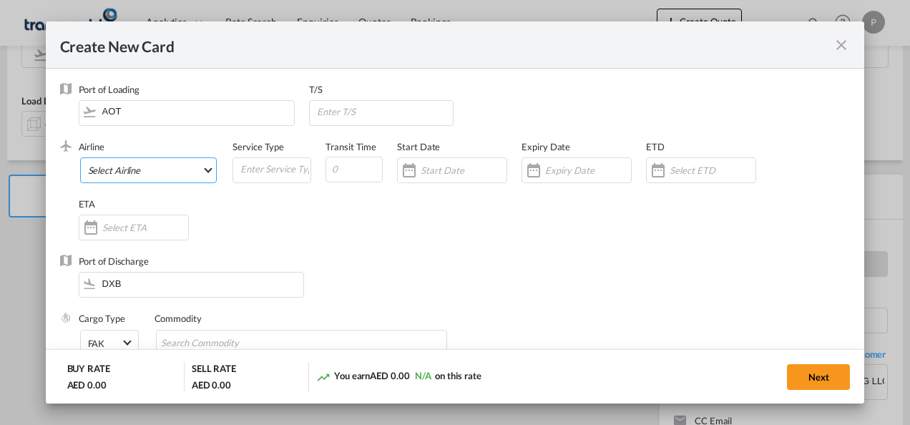
click at [112, 174] on md-select "Select Airline AIR EXPRESS S.A. (1166- / -) CMA CGM Air Cargo (1140-2C / -) DDW…" at bounding box center [148, 170] width 137 height 26
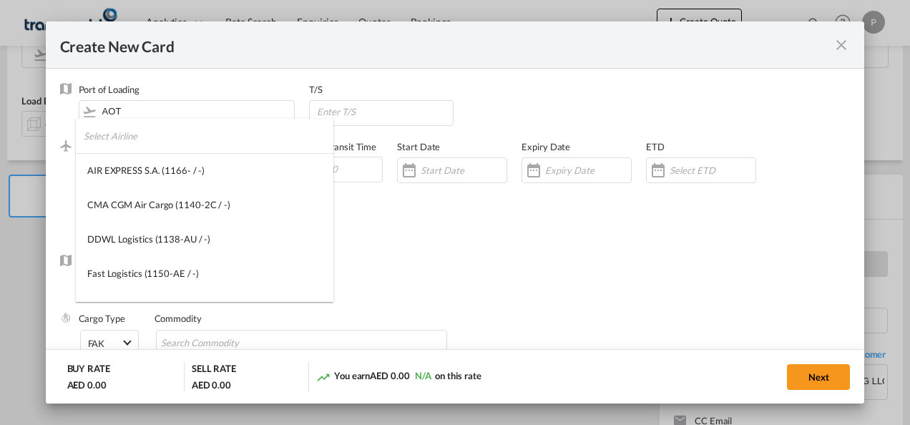
click at [178, 145] on input "search" at bounding box center [209, 136] width 250 height 34
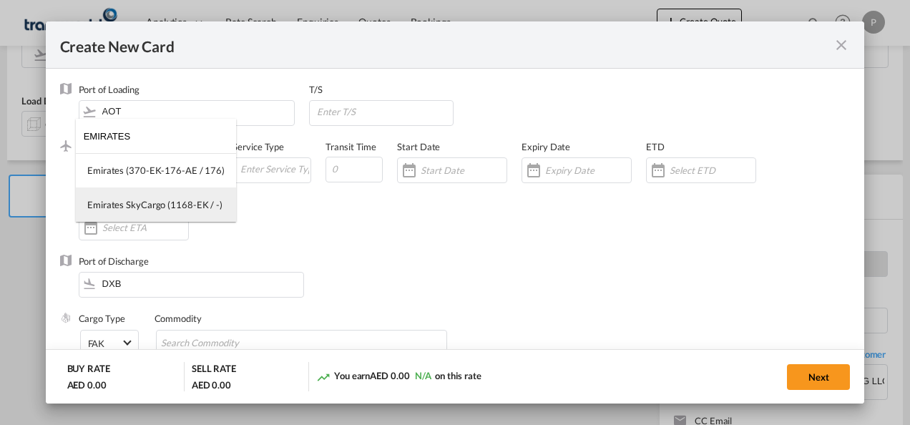
type input "EMIRATES"
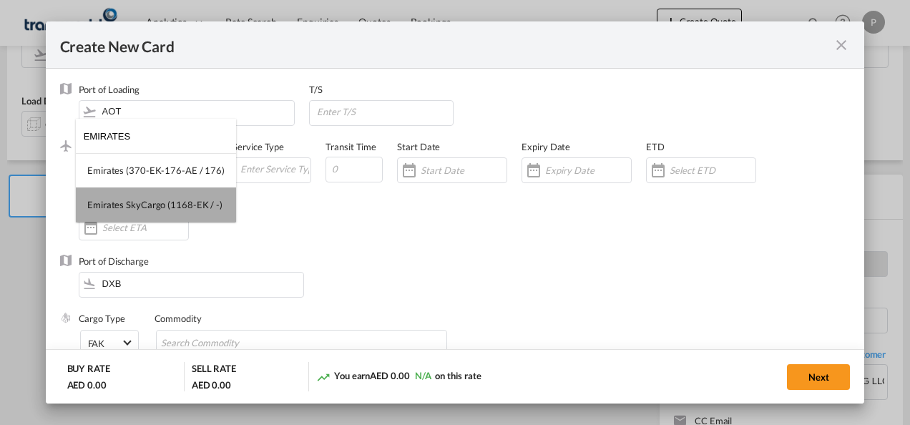
click at [170, 202] on div "Emirates SkyCargo (1168-EK / -)" at bounding box center [154, 204] width 135 height 13
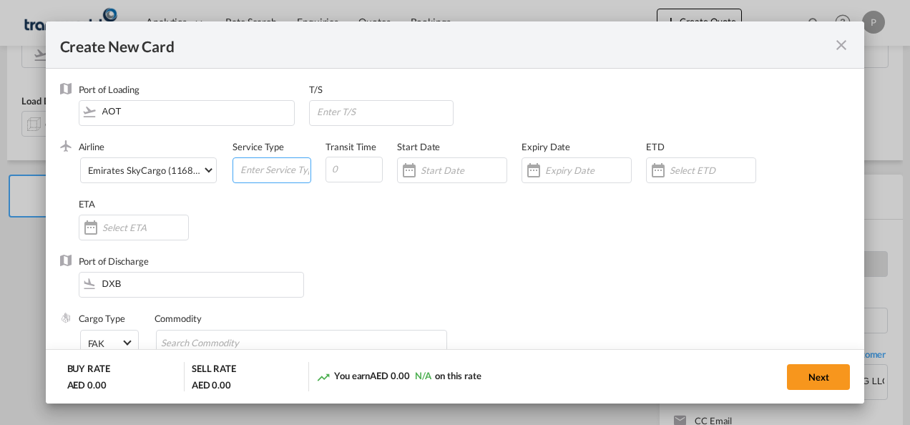
click at [283, 170] on input "Create New Card ..." at bounding box center [275, 168] width 72 height 21
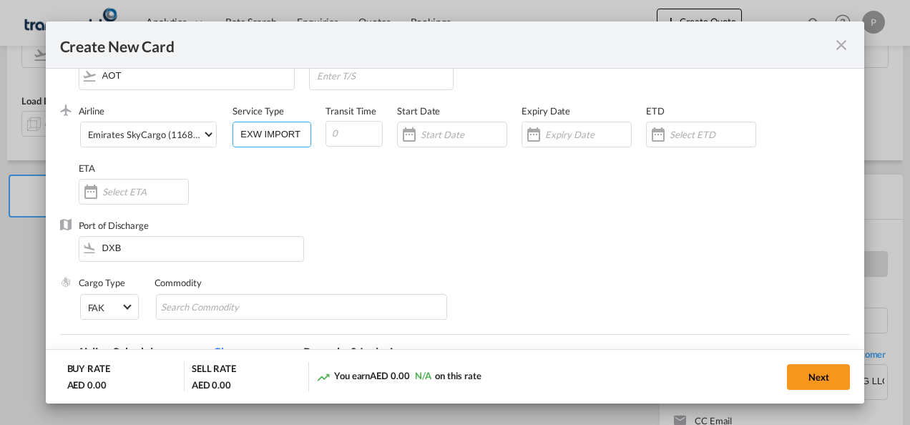
scroll to position [37, 0]
type input "EXW IMPORT"
click at [560, 136] on input "Create New Card ..." at bounding box center [588, 132] width 86 height 11
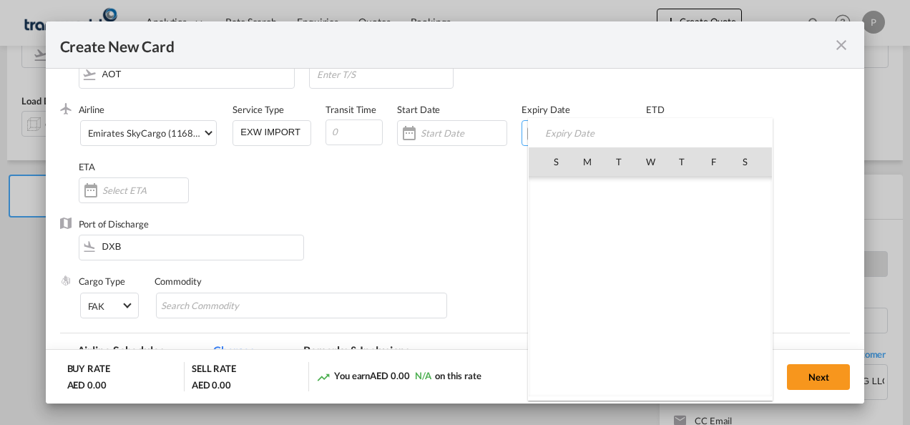
scroll to position [331533, 0]
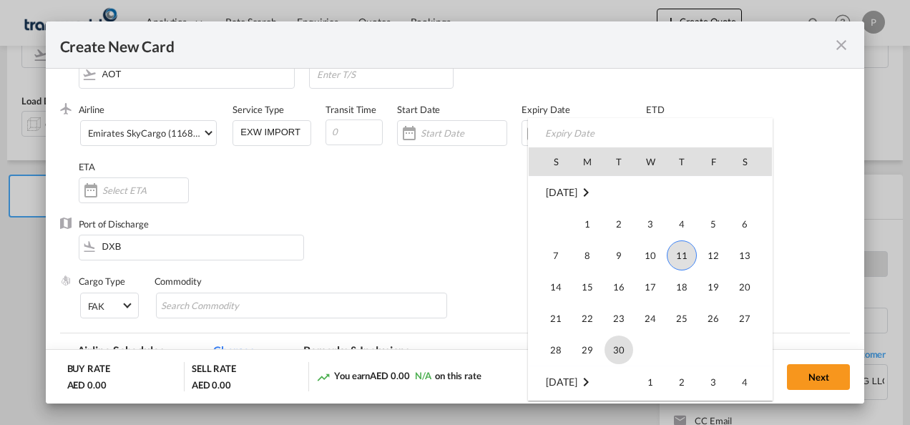
click at [614, 339] on span "30" at bounding box center [619, 350] width 29 height 29
type input "[DATE]"
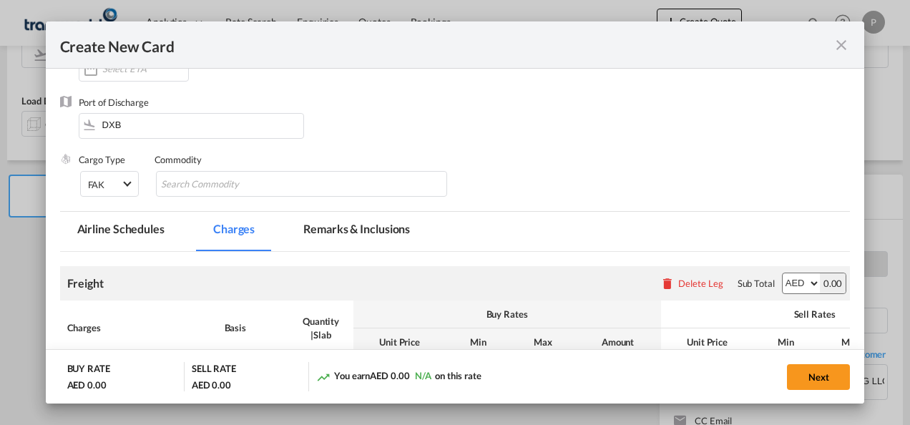
scroll to position [160, 0]
click at [291, 186] on md-chips-wrap "Chips container with autocompletion. Enter the text area, type text to search, …" at bounding box center [302, 183] width 292 height 26
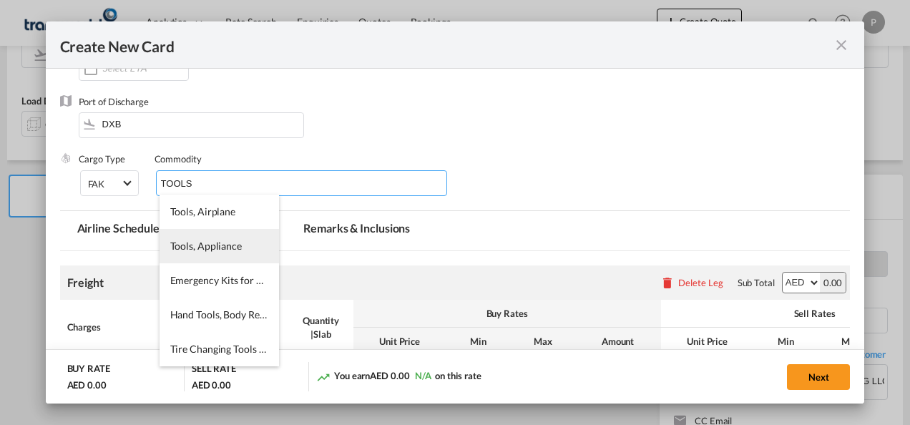
type input "TOOLS"
click at [198, 248] on span "Tools, Appliance" at bounding box center [206, 246] width 72 height 12
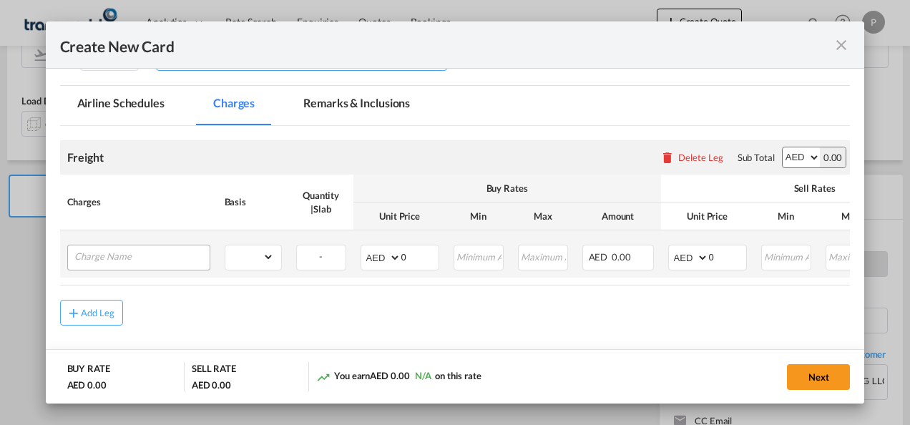
scroll to position [286, 0]
click at [167, 251] on input "A" at bounding box center [141, 255] width 135 height 21
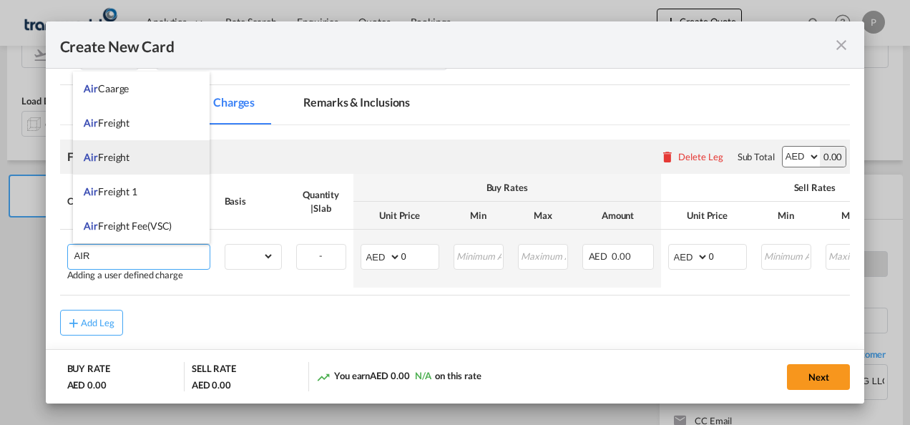
click at [133, 155] on li "Air Freight" at bounding box center [141, 157] width 137 height 34
type input "Air Freight"
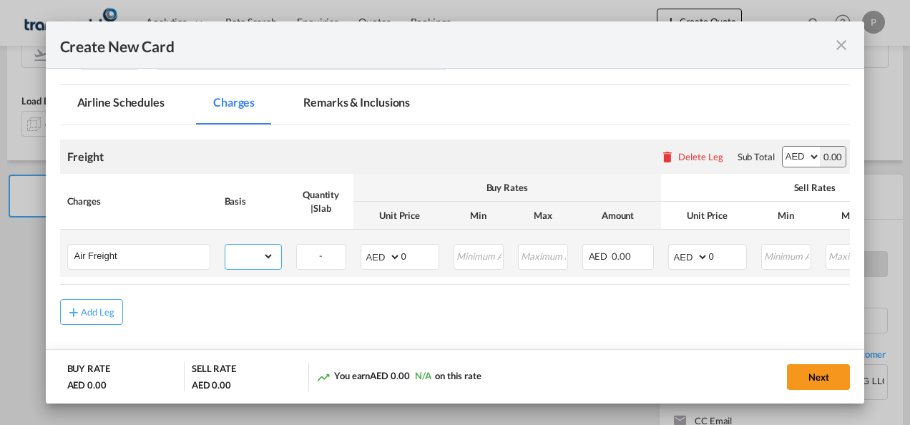
click at [258, 259] on select "gross_weight volumetric_weight per_shipment per_bl per_km % on air freight per_…" at bounding box center [249, 256] width 49 height 23
select select "per_shipment"
click at [225, 245] on select "gross_weight volumetric_weight per_shipment per_bl per_km % on air freight per_…" at bounding box center [249, 256] width 49 height 23
click at [419, 251] on input "0" at bounding box center [420, 255] width 37 height 21
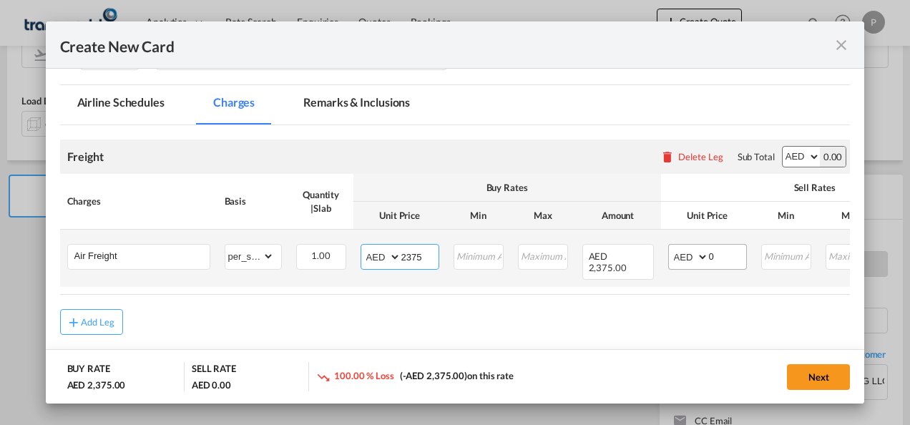
type input "2375"
click at [716, 255] on input "0" at bounding box center [727, 255] width 37 height 21
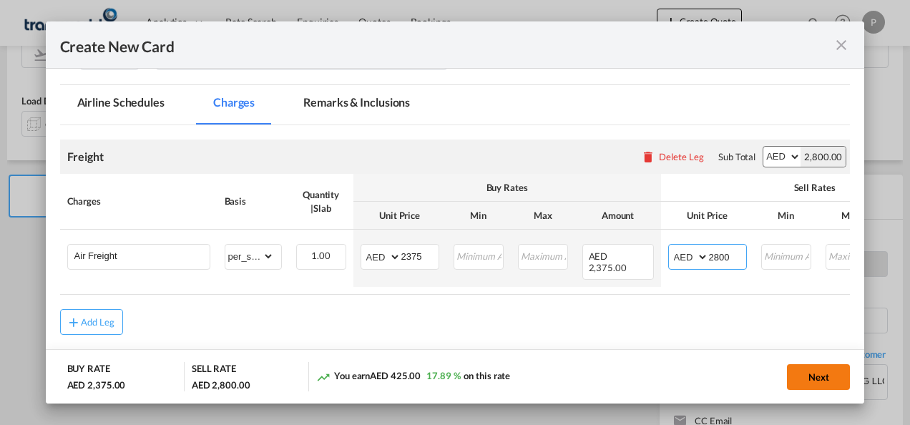
type input "2800"
click at [813, 375] on button "Next" at bounding box center [818, 377] width 63 height 26
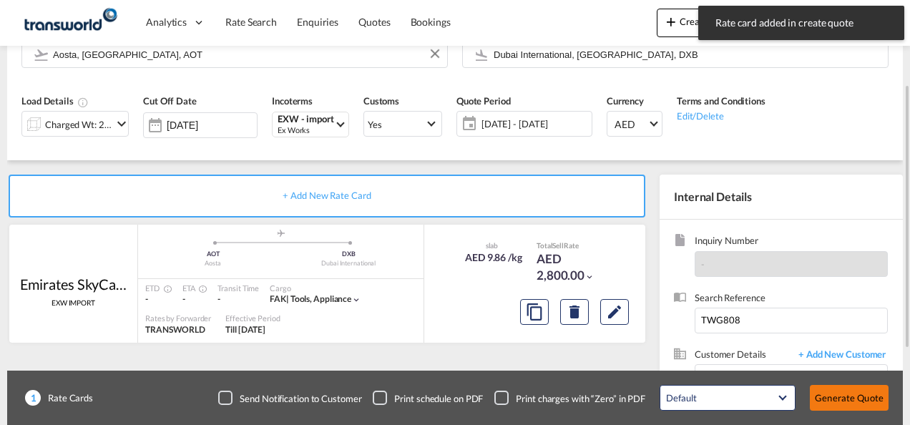
click at [855, 395] on button "Generate Quote" at bounding box center [849, 398] width 79 height 26
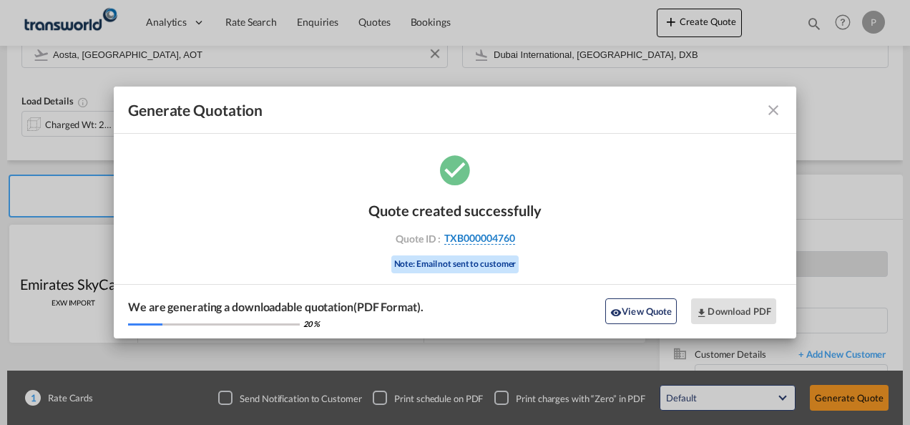
click at [498, 238] on span "TXB000004760" at bounding box center [479, 238] width 71 height 13
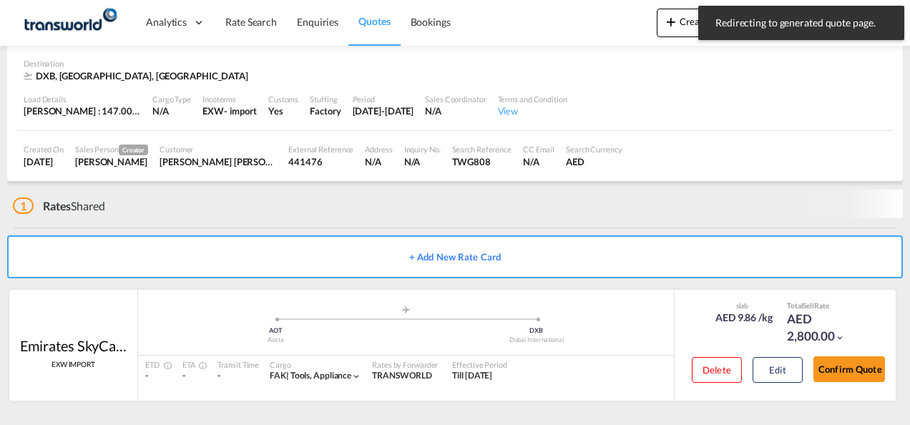
scroll to position [87, 0]
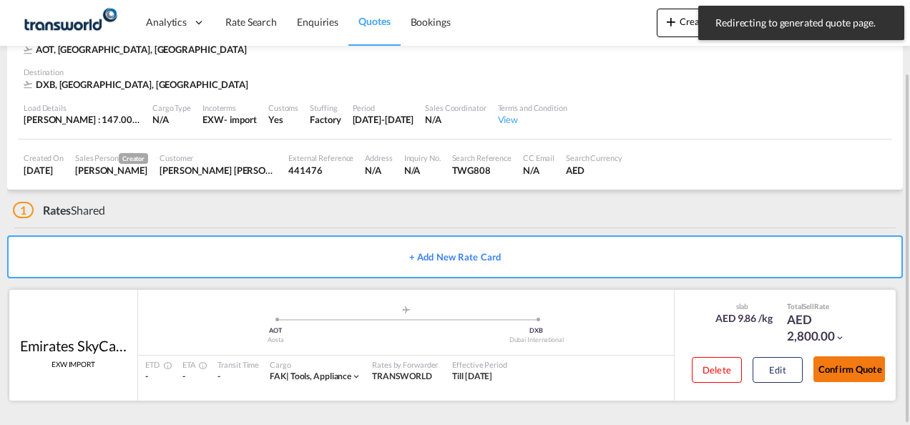
click at [855, 367] on button "Confirm Quote" at bounding box center [850, 369] width 72 height 26
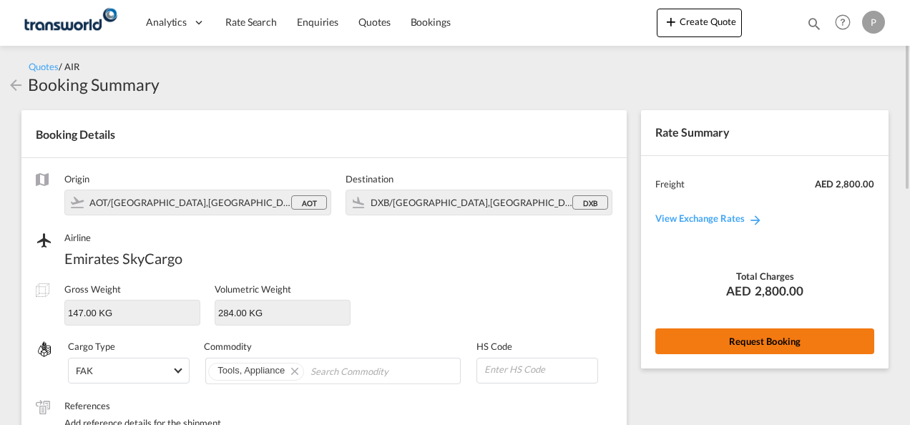
click at [747, 350] on button "Request Booking" at bounding box center [765, 342] width 219 height 26
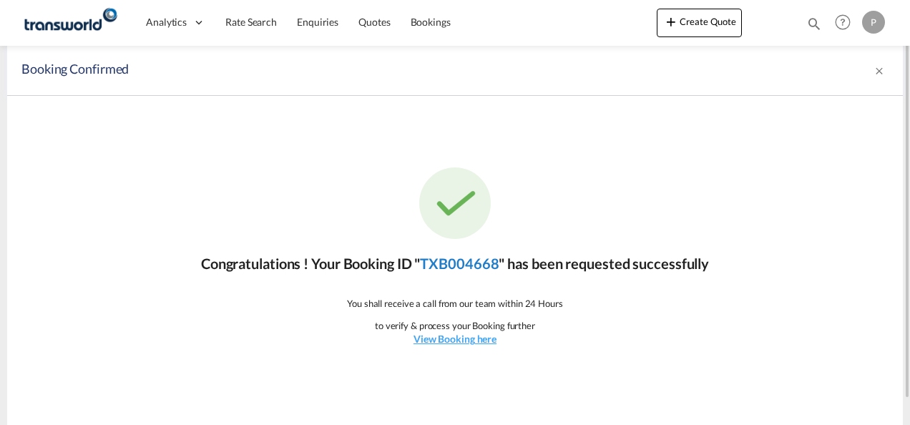
click at [484, 266] on link "TXB004668" at bounding box center [459, 263] width 79 height 17
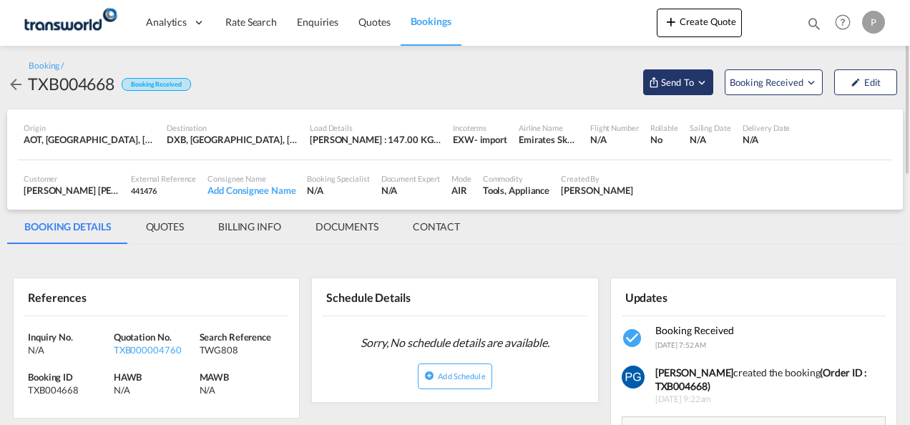
click at [678, 84] on span "Send To" at bounding box center [678, 82] width 36 height 14
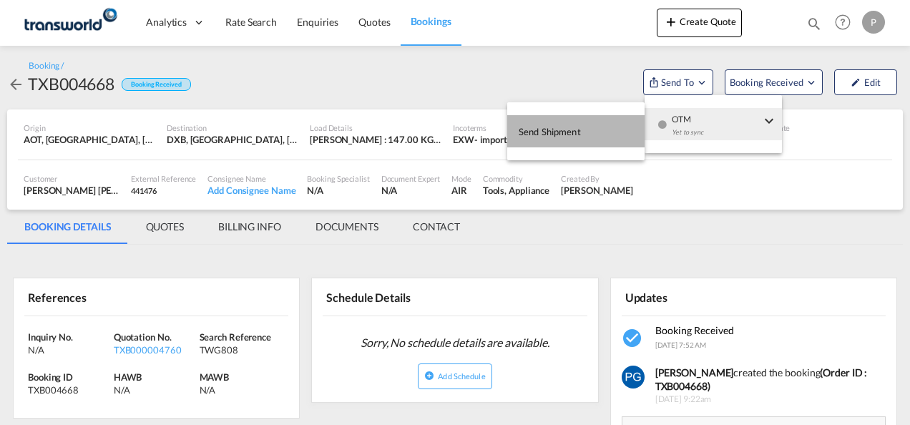
click at [545, 137] on span "Send Shipment" at bounding box center [550, 131] width 62 height 23
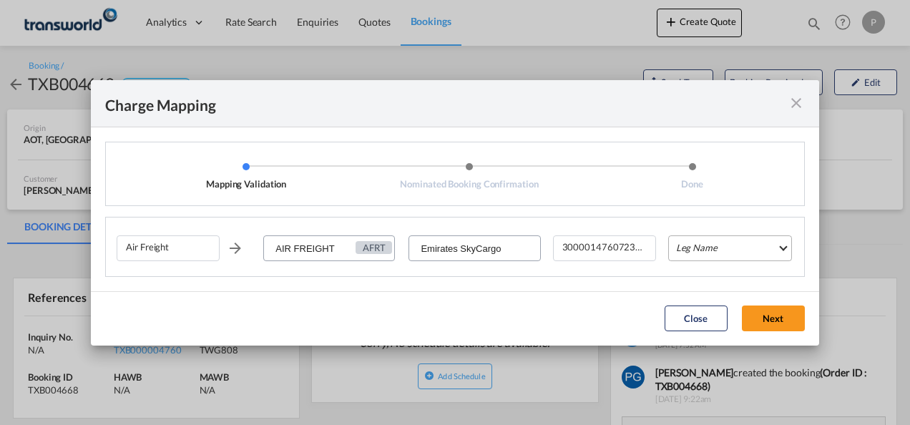
click at [700, 252] on md-select "Leg Name HANDLING ORIGIN HANDLING DESTINATION OTHERS TL PICK UP CUSTOMS ORIGIN …" at bounding box center [730, 248] width 124 height 26
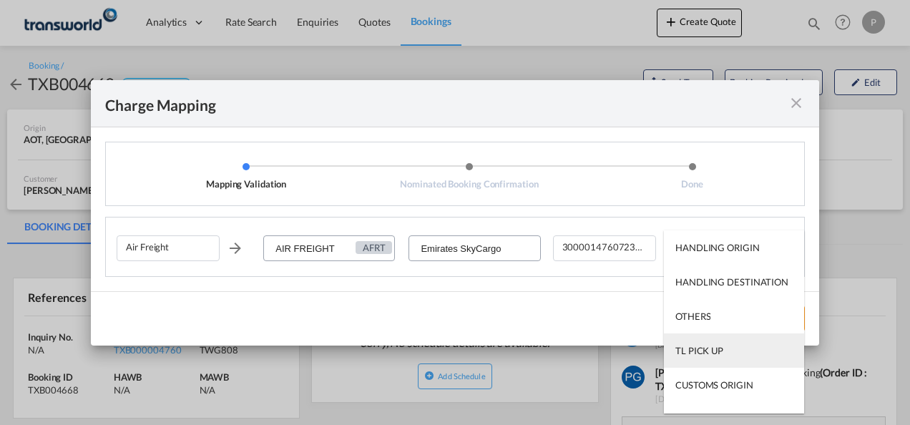
scroll to position [92, 0]
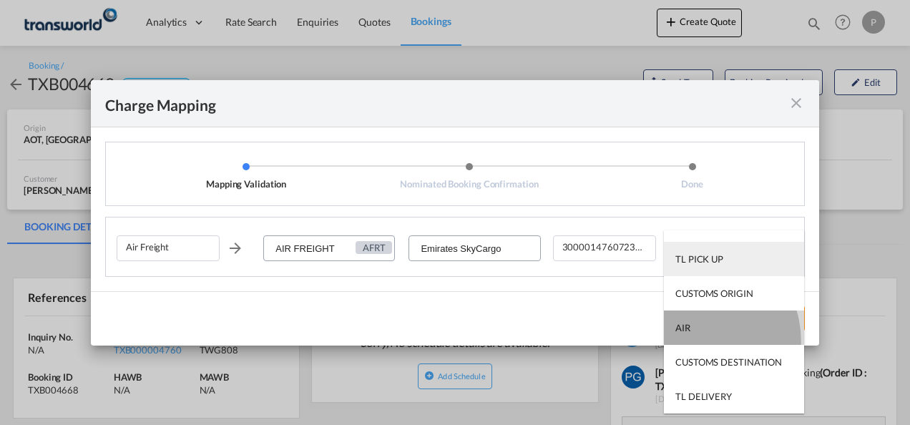
click at [694, 341] on md-option "AIR" at bounding box center [734, 328] width 140 height 34
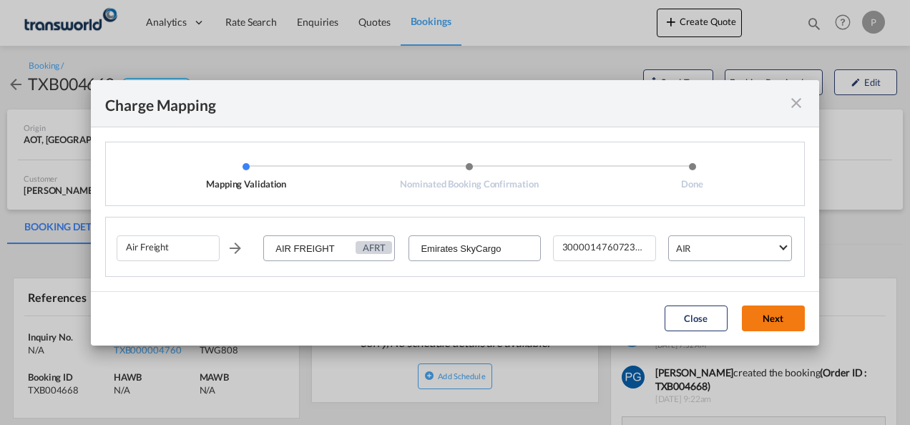
click at [768, 318] on button "Next" at bounding box center [773, 319] width 63 height 26
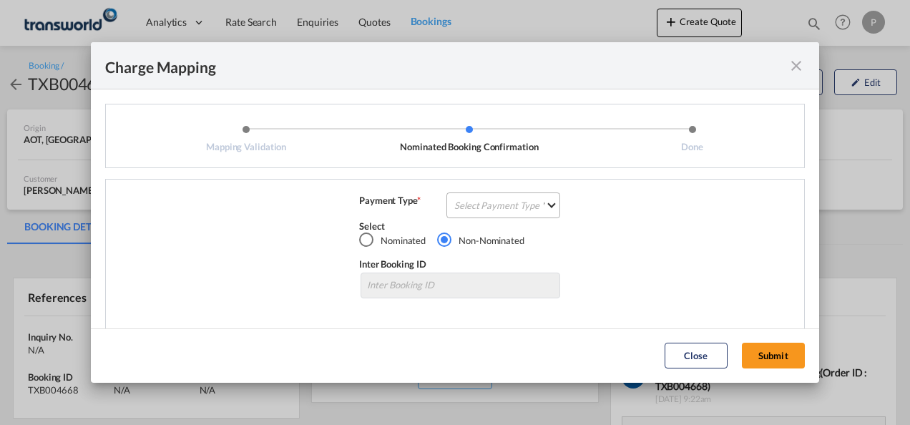
click at [507, 205] on md-select "Select Payment Type COLLECT PREPAID" at bounding box center [504, 206] width 114 height 26
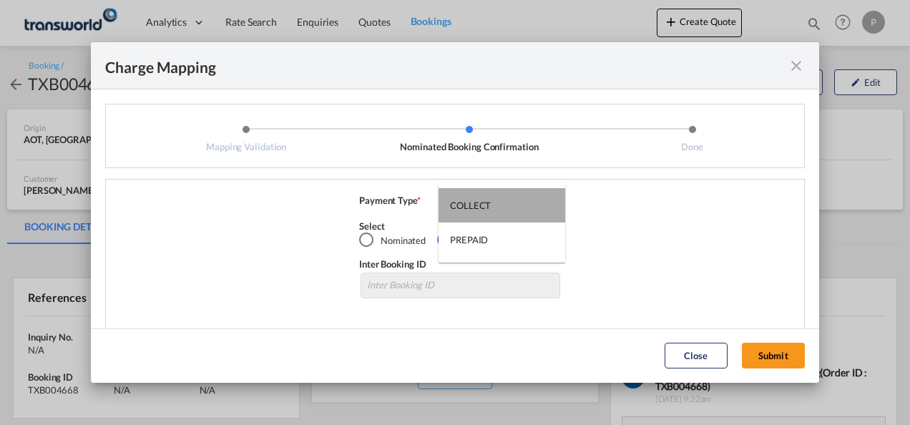
click at [507, 205] on md-option "COLLECT" at bounding box center [502, 205] width 127 height 34
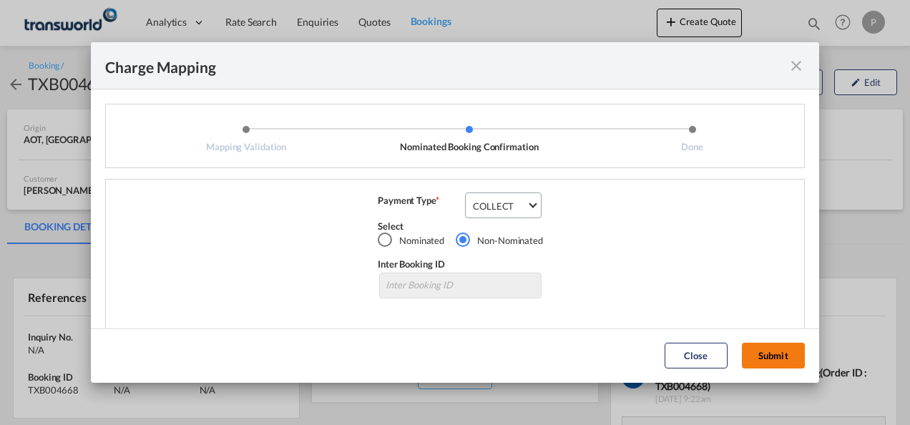
click at [767, 354] on button "Submit" at bounding box center [773, 356] width 63 height 26
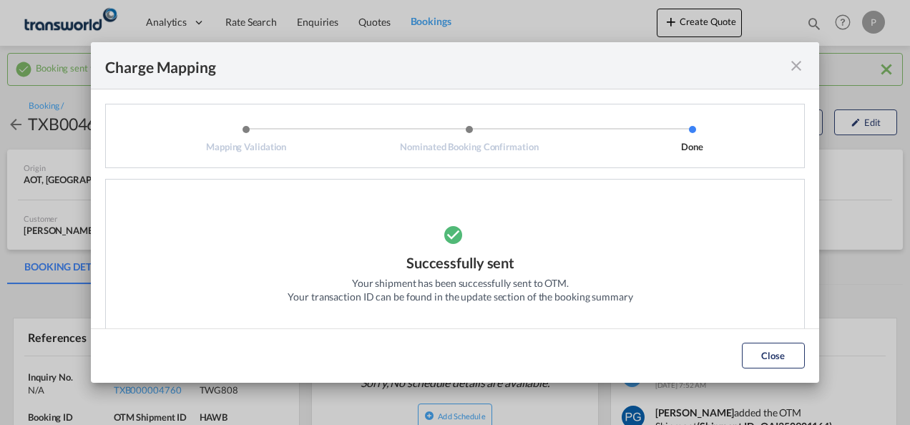
click at [802, 62] on md-icon "icon-close fg-AAA8AD cursor" at bounding box center [796, 65] width 17 height 17
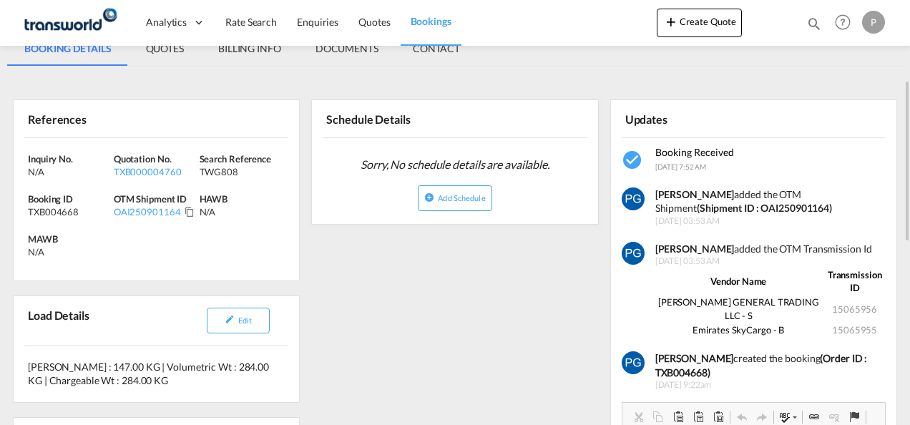
scroll to position [219, 0]
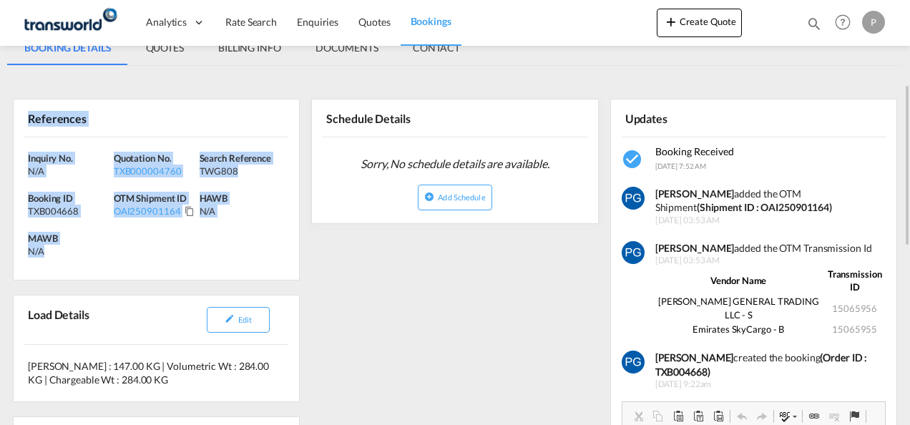
drag, startPoint x: 24, startPoint y: 115, endPoint x: 71, endPoint y: 270, distance: 161.4
click at [71, 270] on div "References Inquiry No. N/A Quotation No. TXB000004760 Search Reference TWG808 B…" at bounding box center [156, 190] width 287 height 182
copy div "References Inquiry No. N/A Quotation No. TXB000004760 Search Reference TWG808 B…"
